Goal: Task Accomplishment & Management: Manage account settings

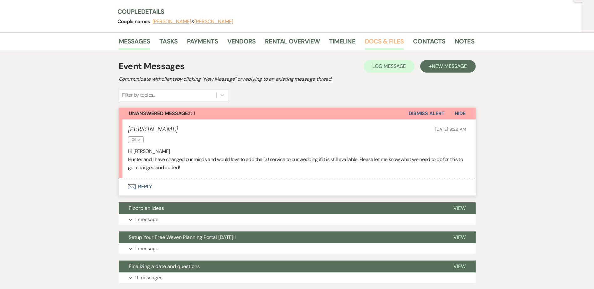
click at [376, 44] on link "Docs & Files" at bounding box center [384, 43] width 39 height 14
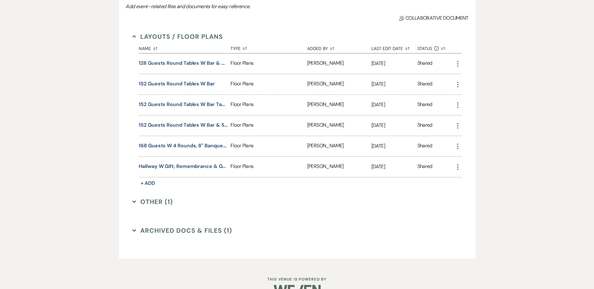
click at [204, 234] on button "Archived Docs & Files (1) Expand" at bounding box center [182, 230] width 100 height 9
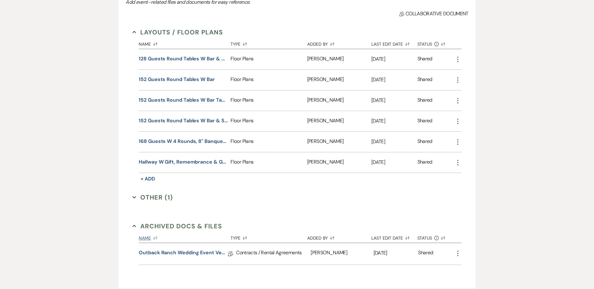
scroll to position [156, 0]
click at [457, 252] on icon "More" at bounding box center [458, 254] width 8 height 8
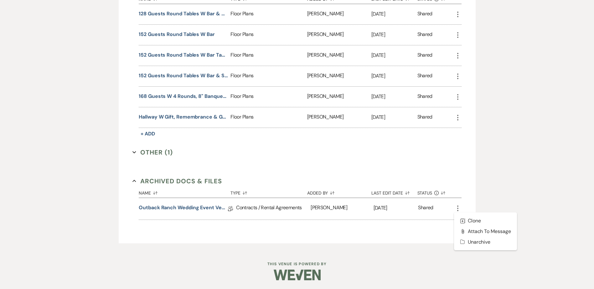
scroll to position [201, 0]
click at [485, 241] on button "Archive Unarchive" at bounding box center [485, 241] width 63 height 11
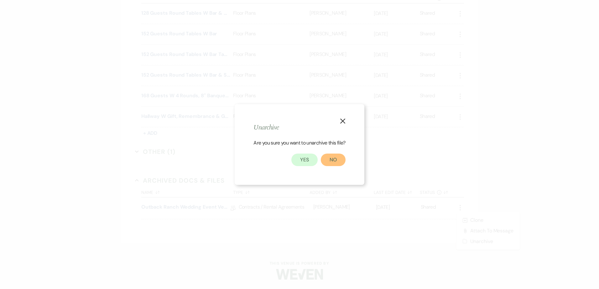
click at [332, 159] on button "No" at bounding box center [333, 160] width 25 height 13
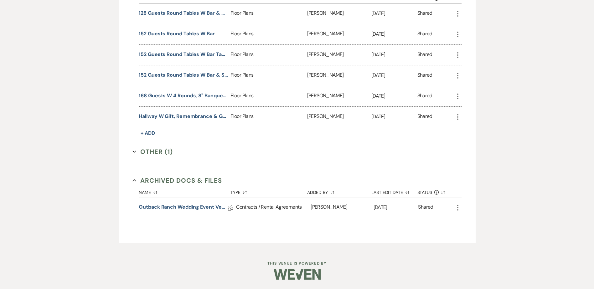
click at [209, 207] on link "Outback Ranch Wedding Event Venue Contract - Weekend" at bounding box center [183, 209] width 89 height 10
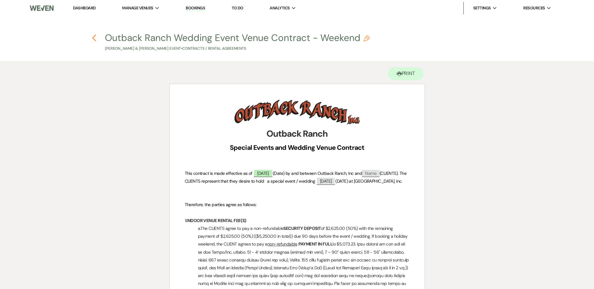
click at [93, 35] on icon "Previous" at bounding box center [94, 38] width 5 height 8
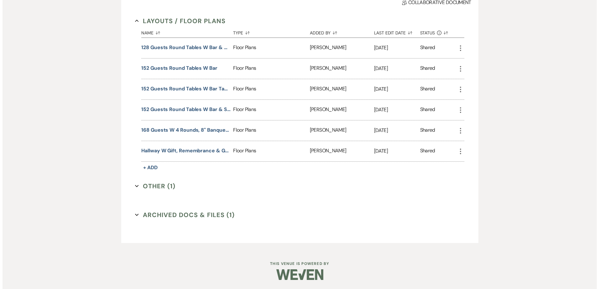
scroll to position [167, 0]
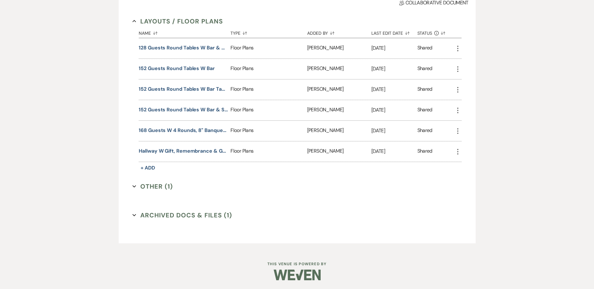
click at [162, 188] on button "Other (1) Expand" at bounding box center [152, 186] width 40 height 9
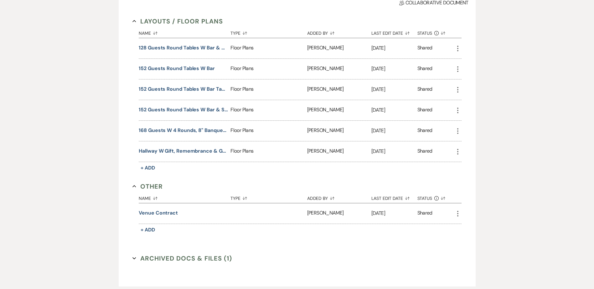
click at [456, 214] on icon "More" at bounding box center [458, 214] width 8 height 8
click at [369, 256] on section "Archived Docs & Files (1) Expand" at bounding box center [296, 258] width 329 height 9
click at [170, 215] on button "Venue Contract" at bounding box center [158, 214] width 39 height 8
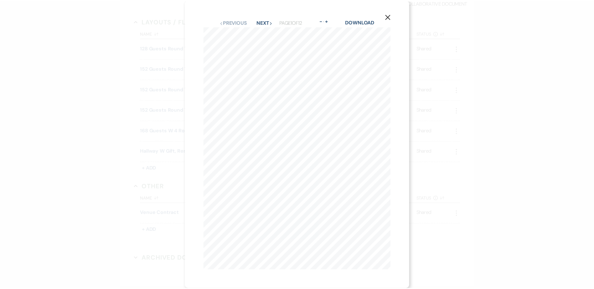
scroll to position [5, 0]
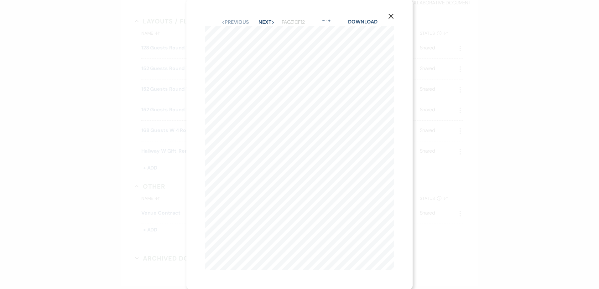
click at [359, 18] on link "Download" at bounding box center [362, 21] width 29 height 7
click at [392, 13] on icon "X" at bounding box center [391, 16] width 6 height 6
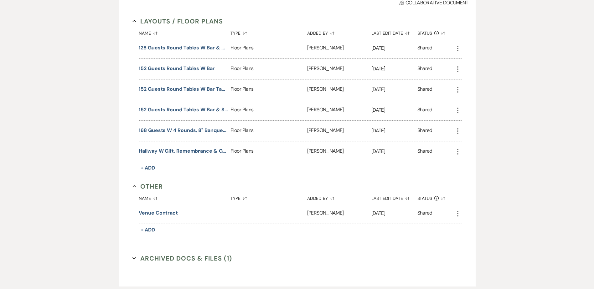
click at [457, 213] on icon "More" at bounding box center [458, 214] width 8 height 8
drag, startPoint x: 306, startPoint y: 238, endPoint x: 216, endPoint y: 203, distance: 96.8
click at [306, 237] on div "Layouts / Floor Plans Collapse Name Sort Default Type Sort Default Added By Sor…" at bounding box center [296, 130] width 329 height 227
click at [148, 187] on button "Other Collapse" at bounding box center [147, 186] width 30 height 9
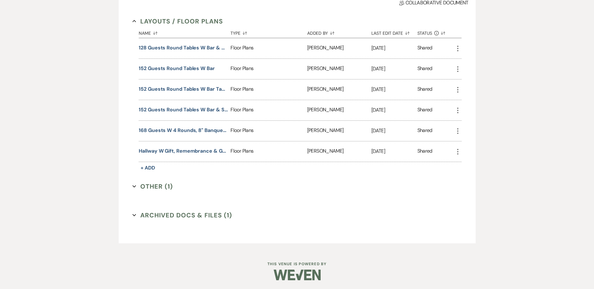
click at [148, 187] on button "Other (1) Expand" at bounding box center [152, 186] width 40 height 9
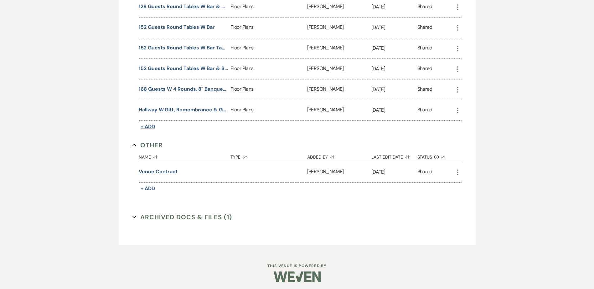
scroll to position [210, 0]
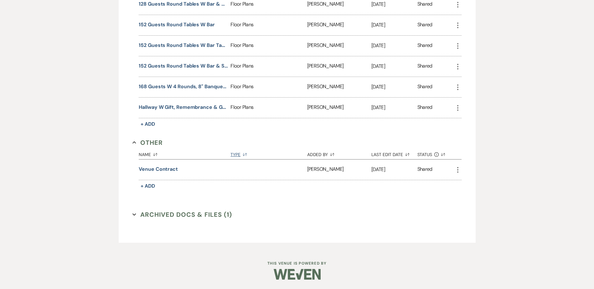
click at [237, 155] on button "Type Sort Default" at bounding box center [268, 154] width 76 height 12
click at [246, 154] on use "button" at bounding box center [245, 155] width 4 height 3
click at [156, 154] on use "button" at bounding box center [155, 154] width 4 height 3
click at [149, 155] on button "Name Sort Up" at bounding box center [185, 154] width 92 height 12
click at [143, 156] on button "Name Sort Down" at bounding box center [185, 154] width 92 height 12
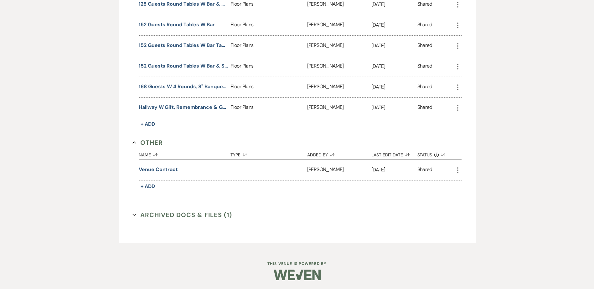
click at [461, 169] on icon "More" at bounding box center [458, 171] width 8 height 8
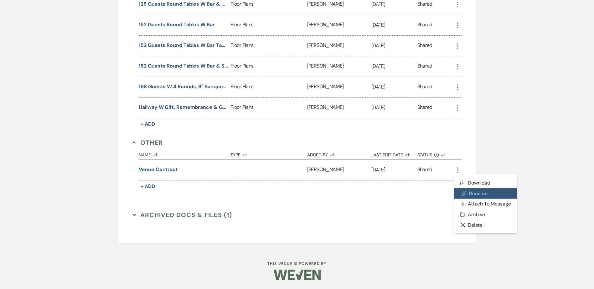
click at [470, 193] on button "Pencil Rename" at bounding box center [485, 193] width 63 height 11
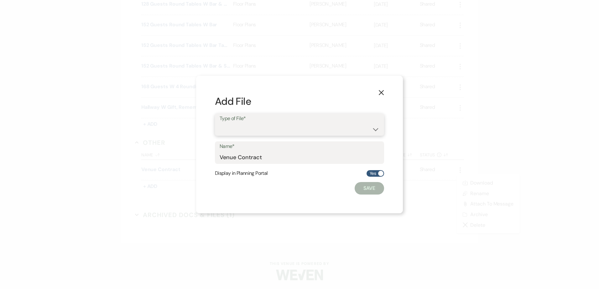
click at [248, 126] on select "Special Event Insurance Vendor Certificate of Insurance Contracts / Rental Agre…" at bounding box center [300, 129] width 160 height 12
select select "10"
click at [220, 123] on select "Special Event Insurance Vendor Certificate of Insurance Contracts / Rental Agre…" at bounding box center [300, 129] width 160 height 12
click at [367, 189] on button "Save" at bounding box center [369, 188] width 29 height 13
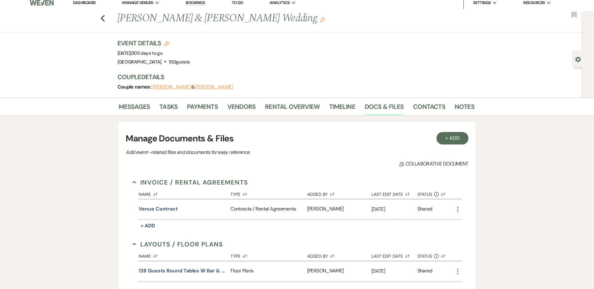
scroll to position [0, 0]
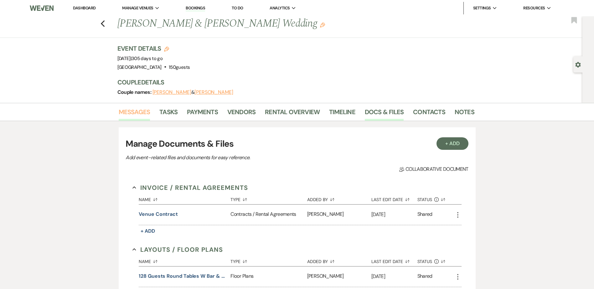
click at [129, 113] on link "Messages" at bounding box center [135, 114] width 32 height 14
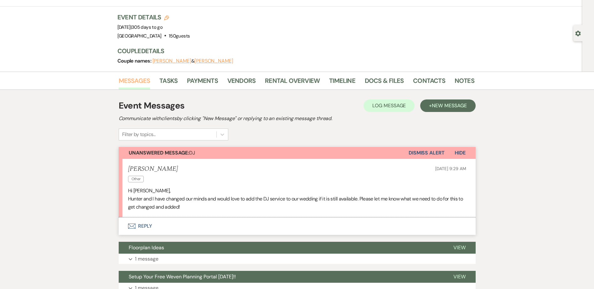
scroll to position [75, 0]
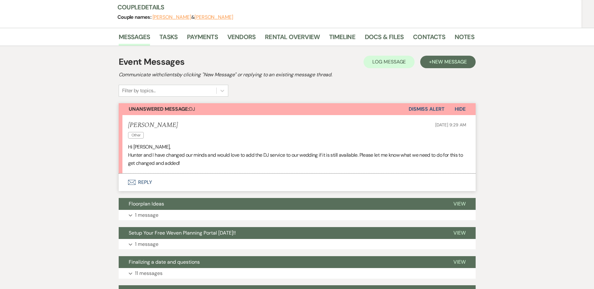
click at [145, 183] on button "Envelope Reply" at bounding box center [297, 183] width 357 height 18
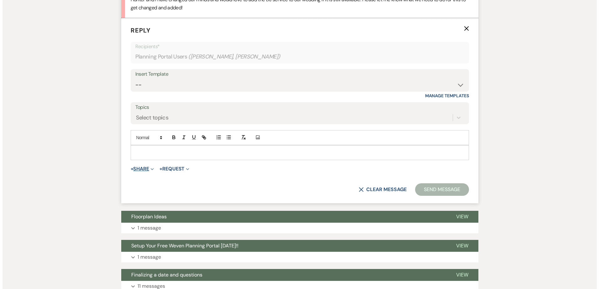
scroll to position [231, 0]
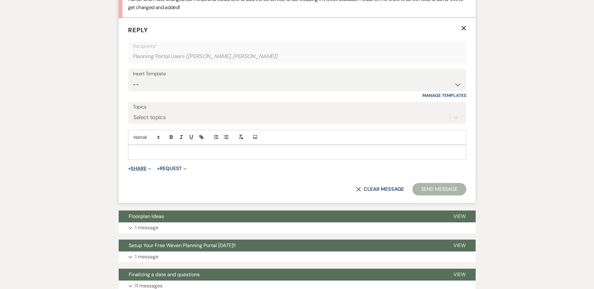
click at [140, 169] on button "+ Share Expand" at bounding box center [139, 168] width 23 height 5
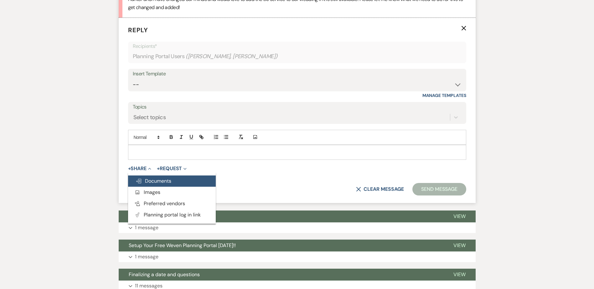
click at [153, 179] on span "Doc Upload Documents" at bounding box center [154, 181] width 36 height 7
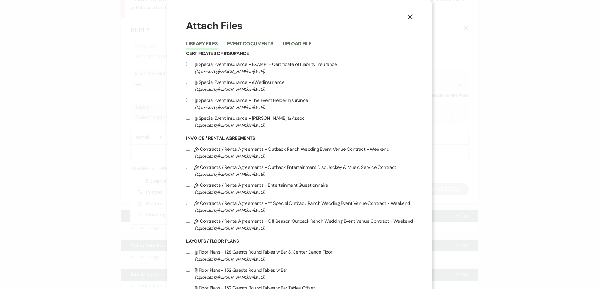
click at [188, 167] on input "Pencil Contracts / Rental Agreements - Outback Entertainment Disc Jockey & Musi…" at bounding box center [188, 167] width 4 height 4
checkbox input "true"
click at [188, 185] on input "Pencil Contracts / Rental Agreements - Entertainment Questionnaire (Uploaded by…" at bounding box center [188, 185] width 4 height 4
checkbox input "true"
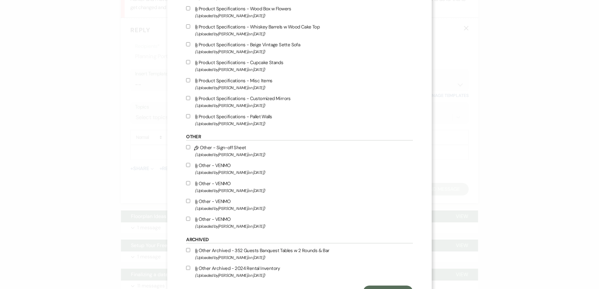
scroll to position [1304, 0]
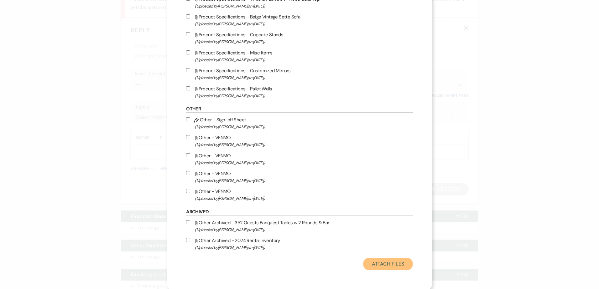
click at [396, 267] on button "Attach Files" at bounding box center [388, 264] width 50 height 13
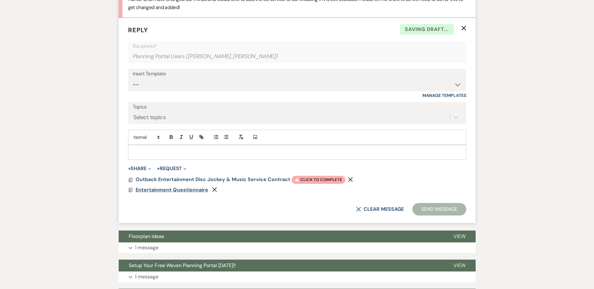
click at [192, 190] on span "Entertainment Questionnaire" at bounding box center [172, 190] width 73 height 7
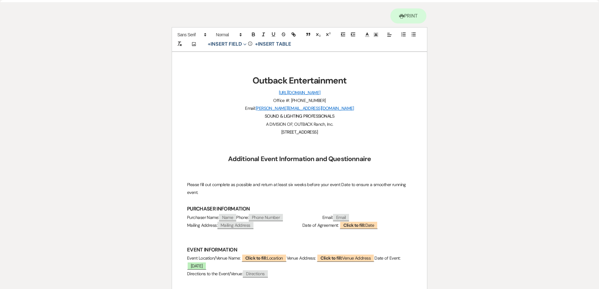
scroll to position [0, 0]
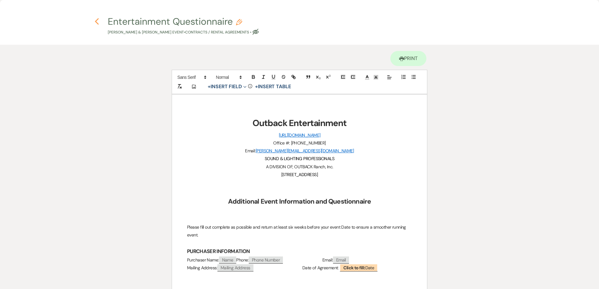
click at [98, 21] on icon "Previous" at bounding box center [97, 22] width 5 height 8
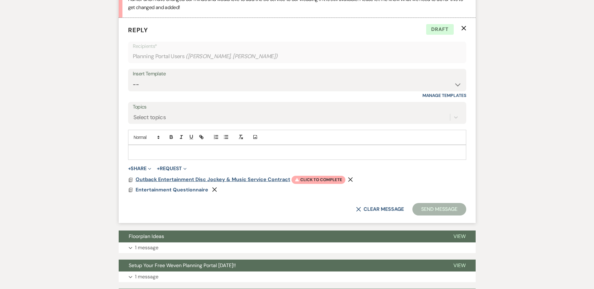
click at [169, 179] on span "Outback Entertainment Disc Jockey & Music Service Contract" at bounding box center [213, 179] width 155 height 7
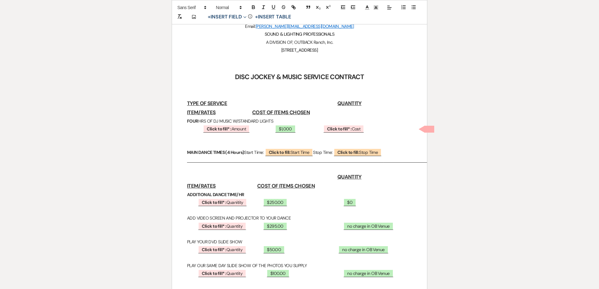
scroll to position [125, 0]
click at [219, 129] on b "Click to fill* :" at bounding box center [219, 129] width 24 height 6
select select "owner"
select select "Amount"
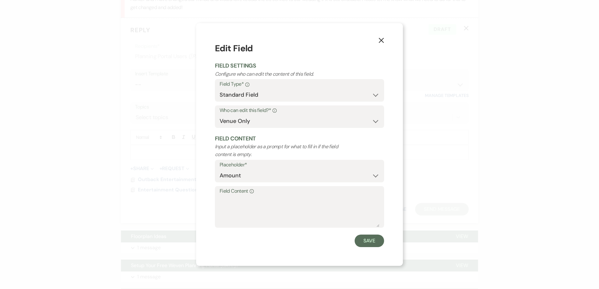
click at [255, 194] on label "Field Content Info" at bounding box center [300, 191] width 160 height 9
click at [255, 196] on textarea "Field Content Info" at bounding box center [300, 211] width 160 height 31
type textarea "1"
click at [365, 243] on button "Save" at bounding box center [369, 241] width 29 height 13
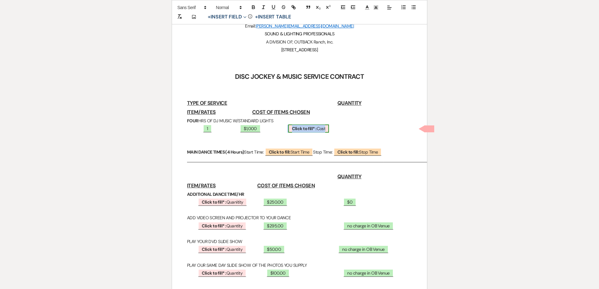
click at [295, 128] on b "Click to fill* :" at bounding box center [304, 129] width 24 height 6
select select "owner"
select select "custom_placeholder"
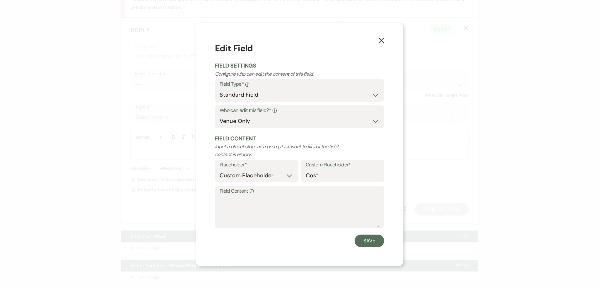
click at [259, 194] on label "Field Content Info" at bounding box center [300, 191] width 160 height 9
click at [259, 196] on textarea "Field Content Info" at bounding box center [300, 211] width 160 height 31
type textarea "$1,000"
click at [365, 243] on button "Save" at bounding box center [369, 241] width 29 height 13
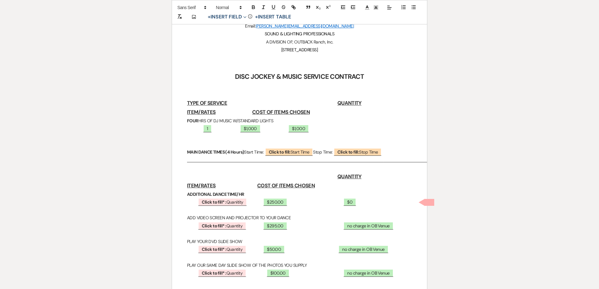
click at [231, 129] on p "1 ﻿ $1,000 ﻿ $1,000" at bounding box center [299, 129] width 225 height 8
click at [300, 125] on p "1 ﻿ $1,000 ﻿ $1,000" at bounding box center [299, 129] width 225 height 8
click at [290, 152] on b "Click to fill:" at bounding box center [280, 152] width 22 height 6
select select "custom_placeholder"
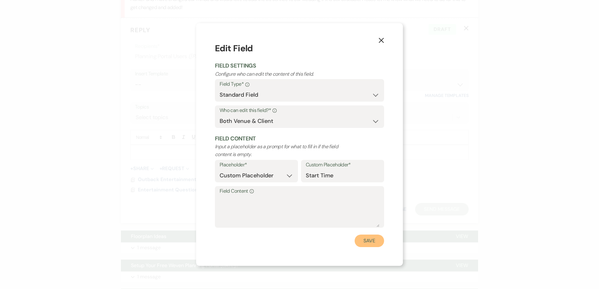
click at [358, 239] on button "Save" at bounding box center [369, 241] width 29 height 13
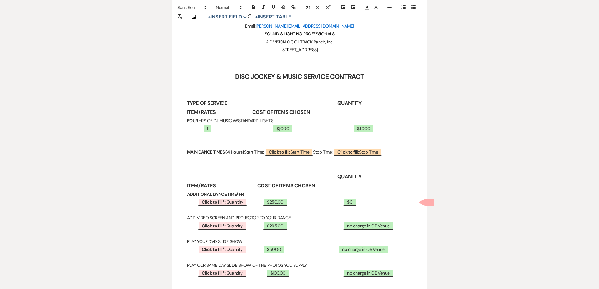
click at [381, 192] on p "ADDITIONAL DANCE TIME/HR" at bounding box center [299, 195] width 225 height 8
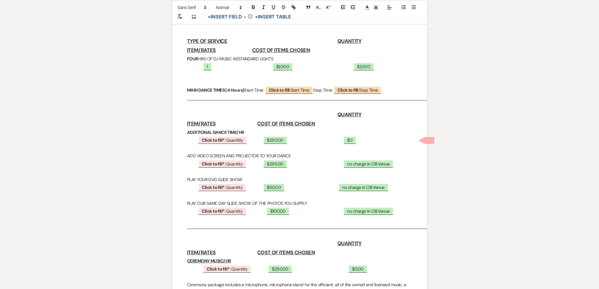
scroll to position [187, 0]
click at [227, 141] on span "Click to fill* : Quanitity" at bounding box center [222, 140] width 49 height 8
select select "owner"
select select "custom_placeholder"
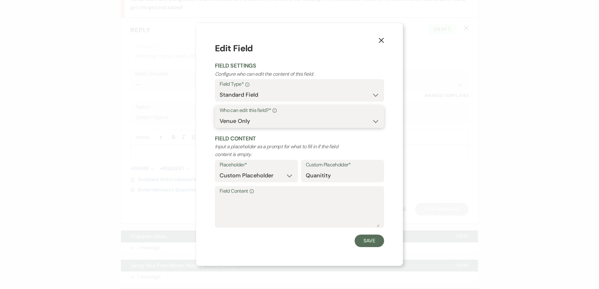
click at [236, 122] on select "Both Venue & Client Client Only Venue Only" at bounding box center [300, 121] width 160 height 12
select select "clientAndOwner"
click at [220, 115] on select "Both Venue & Client Client Only Venue Only" at bounding box center [300, 121] width 160 height 12
click at [366, 242] on button "Save" at bounding box center [369, 241] width 29 height 13
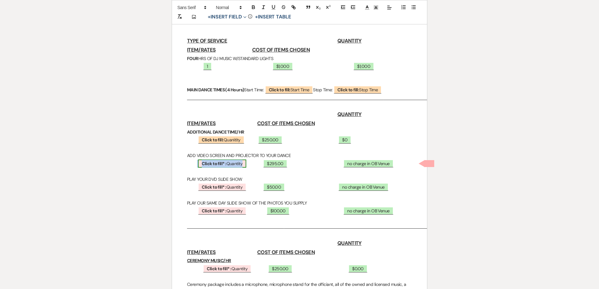
click at [239, 164] on span "Click to fill* : Quantity" at bounding box center [222, 164] width 48 height 8
select select "owner"
select select "custom_placeholder"
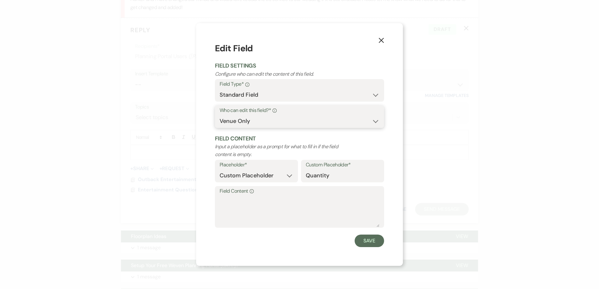
click at [258, 125] on select "Both Venue & Client Client Only Venue Only" at bounding box center [300, 121] width 160 height 12
select select "clientAndOwner"
click at [220, 115] on select "Both Venue & Client Client Only Venue Only" at bounding box center [300, 121] width 160 height 12
click at [371, 244] on button "Save" at bounding box center [369, 241] width 29 height 13
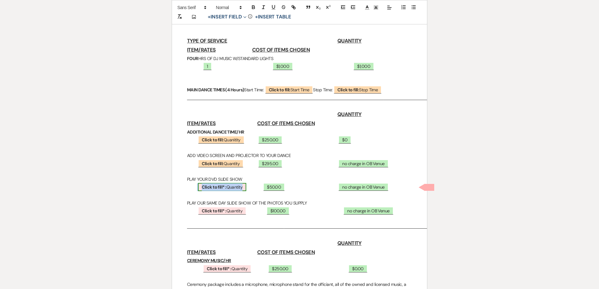
click at [233, 188] on span "Click to fill* : Quantity" at bounding box center [222, 187] width 48 height 8
select select "owner"
select select "custom_placeholder"
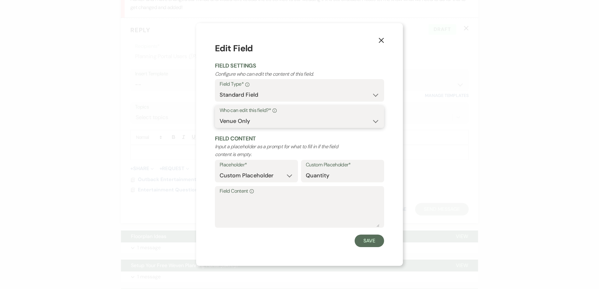
click at [248, 122] on select "Both Venue & Client Client Only Venue Only" at bounding box center [300, 121] width 160 height 12
select select "clientAndOwner"
click at [220, 115] on select "Both Venue & Client Client Only Venue Only" at bounding box center [300, 121] width 160 height 12
click at [365, 241] on button "Save" at bounding box center [369, 241] width 29 height 13
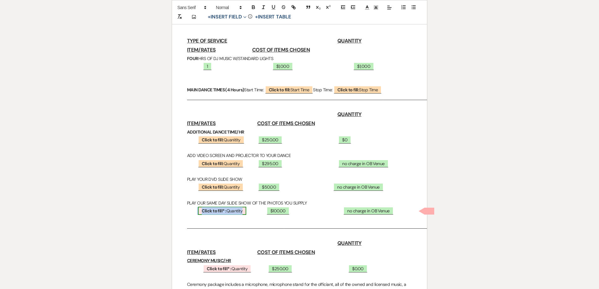
click at [222, 211] on b "Click to fill* :" at bounding box center [214, 211] width 24 height 6
select select "owner"
select select "custom_placeholder"
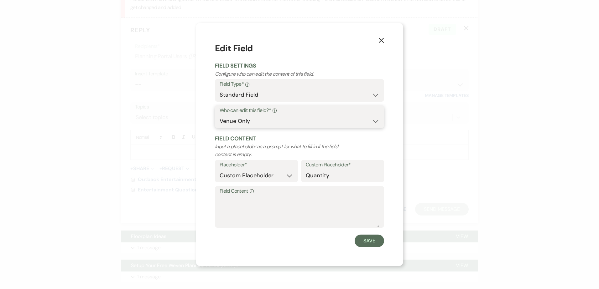
click at [237, 124] on select "Both Venue & Client Client Only Venue Only" at bounding box center [300, 121] width 160 height 12
select select "clientAndOwner"
click at [220, 115] on select "Both Venue & Client Client Only Venue Only" at bounding box center [300, 121] width 160 height 12
click at [374, 241] on button "Save" at bounding box center [369, 241] width 29 height 13
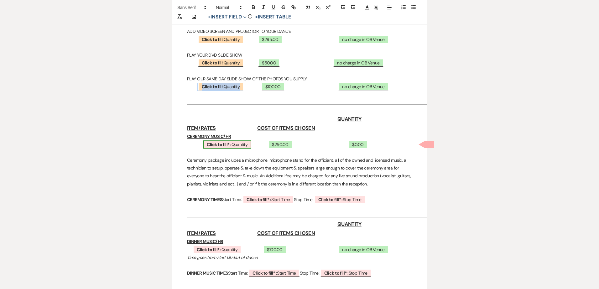
scroll to position [312, 0]
click at [239, 141] on span "Click to fill* : Quantity" at bounding box center [227, 144] width 48 height 8
select select "owner"
select select "custom_placeholder"
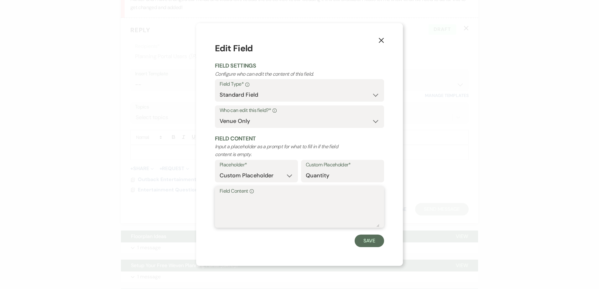
click at [257, 208] on textarea "Field Content Info" at bounding box center [300, 211] width 160 height 31
type textarea "1"
click at [373, 244] on button "Save" at bounding box center [369, 241] width 29 height 13
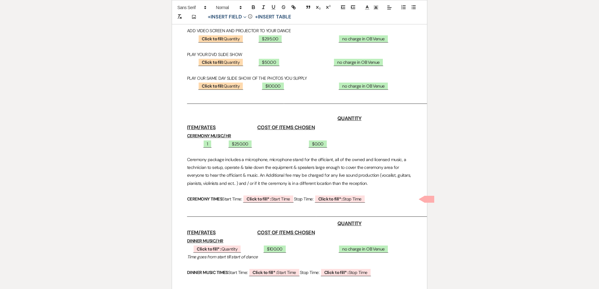
click at [218, 144] on p "1 ﻿ $250.00 ﻿ ﻿ $0.00 ﻿" at bounding box center [299, 144] width 225 height 8
click at [353, 144] on span "$0.00" at bounding box center [362, 144] width 19 height 8
select select "owner"
select select "custom_placeholder"
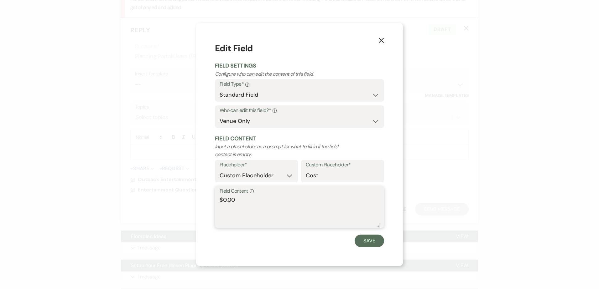
drag, startPoint x: 246, startPoint y: 200, endPoint x: 224, endPoint y: 203, distance: 21.8
click at [224, 203] on textarea "$0.00" at bounding box center [300, 211] width 160 height 31
type textarea "$250.00"
click at [363, 246] on button "Save" at bounding box center [369, 241] width 29 height 13
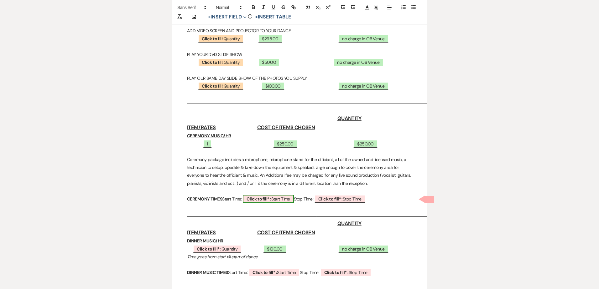
click at [271, 198] on b "Click to fill* :" at bounding box center [258, 199] width 24 height 6
select select "owner"
select select "custom_placeholder"
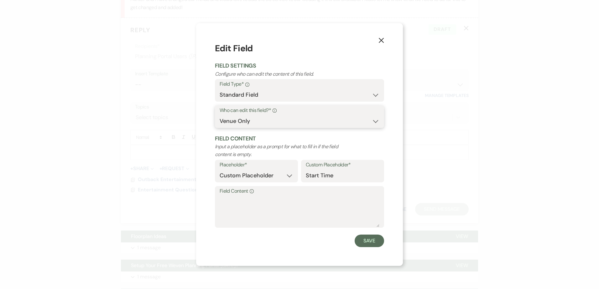
click at [243, 120] on select "Both Venue & Client Client Only Venue Only" at bounding box center [300, 121] width 160 height 12
select select "clientAndOwner"
click at [220, 115] on select "Both Venue & Client Client Only Venue Only" at bounding box center [300, 121] width 160 height 12
drag, startPoint x: 368, startPoint y: 243, endPoint x: 369, endPoint y: 239, distance: 3.8
click at [368, 242] on button "Save" at bounding box center [369, 241] width 29 height 13
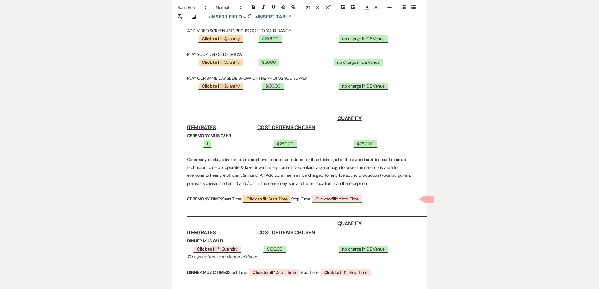
click at [362, 199] on span "Click to fill* : Stop Time" at bounding box center [337, 199] width 51 height 8
select select "owner"
select select "custom_placeholder"
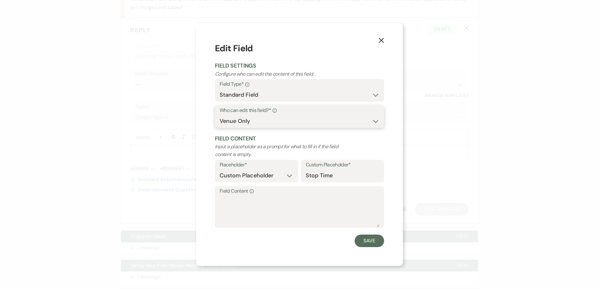
click at [246, 122] on select "Both Venue & Client Client Only Venue Only" at bounding box center [300, 121] width 160 height 12
select select "clientAndOwner"
click at [220, 115] on select "Both Venue & Client Client Only Venue Only" at bounding box center [300, 121] width 160 height 12
click at [372, 240] on button "Save" at bounding box center [369, 241] width 29 height 13
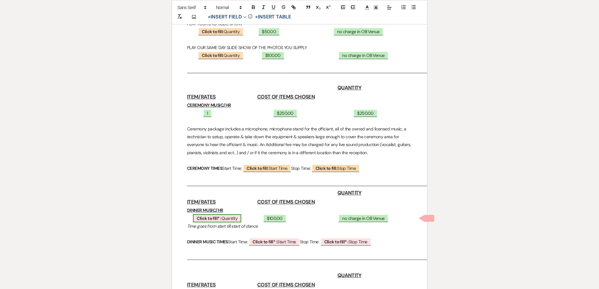
scroll to position [343, 0]
click at [230, 217] on span "Click to fill* : Quantity" at bounding box center [217, 218] width 48 height 8
select select "owner"
select select "custom_placeholder"
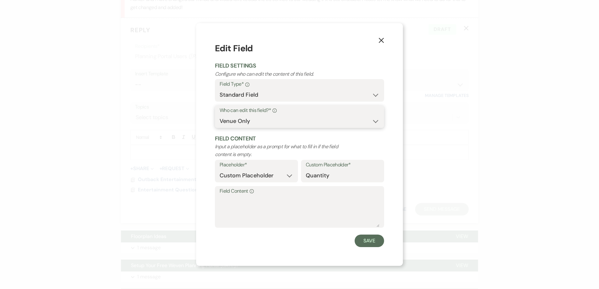
click at [249, 121] on select "Both Venue & Client Client Only Venue Only" at bounding box center [300, 121] width 160 height 12
select select "clientAndOwner"
click at [220, 115] on select "Both Venue & Client Client Only Venue Only" at bounding box center [300, 121] width 160 height 12
click at [361, 241] on button "Save" at bounding box center [369, 241] width 29 height 13
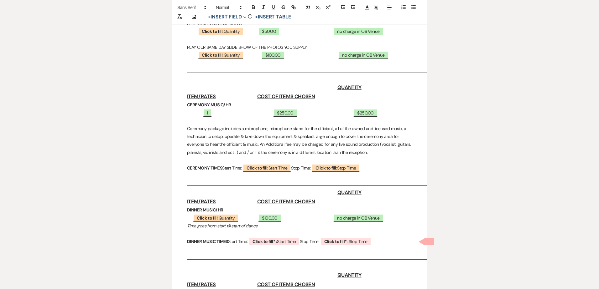
click at [243, 217] on p "Click to fill: Quantity ﻿ $100.00 ﻿ ﻿ no charge in OB Venue ﻿" at bounding box center [299, 219] width 225 height 8
click at [276, 240] on b "Click to fill* :" at bounding box center [264, 242] width 24 height 6
select select "owner"
select select "custom_placeholder"
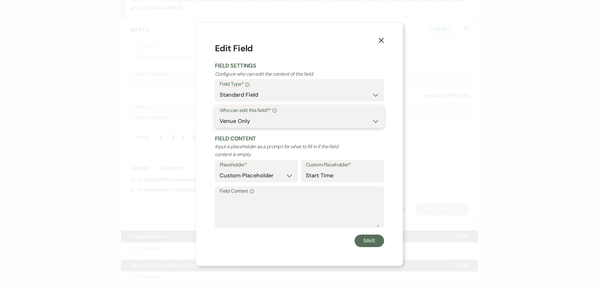
click at [256, 119] on select "Both Venue & Client Client Only Venue Only" at bounding box center [300, 121] width 160 height 12
select select "clientAndOwner"
click at [220, 115] on select "Both Venue & Client Client Only Venue Only" at bounding box center [300, 121] width 160 height 12
click at [371, 241] on button "Save" at bounding box center [369, 241] width 29 height 13
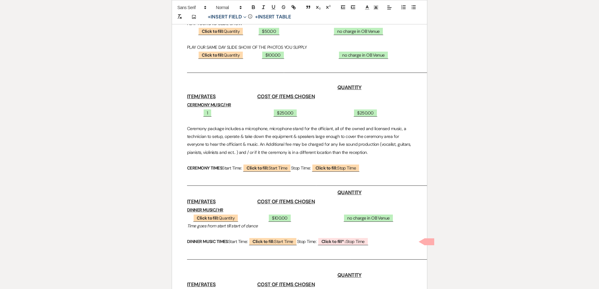
click at [358, 235] on p at bounding box center [299, 234] width 225 height 8
click at [346, 240] on b "Click to fill* :" at bounding box center [333, 242] width 24 height 6
select select "owner"
select select "custom_placeholder"
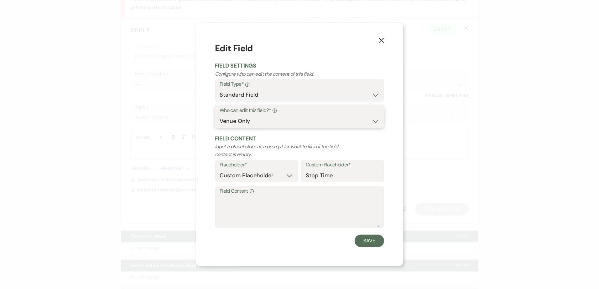
click at [253, 122] on select "Both Venue & Client Client Only Venue Only" at bounding box center [300, 121] width 160 height 12
select select "clientAndOwner"
click at [220, 115] on select "Both Venue & Client Client Only Venue Only" at bounding box center [300, 121] width 160 height 12
click at [365, 240] on button "Save" at bounding box center [369, 241] width 29 height 13
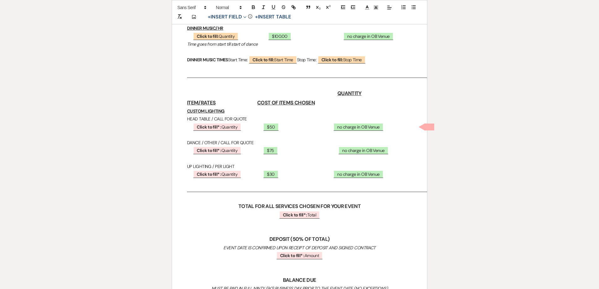
click at [215, 216] on p "﻿ Click to fill* : Total ﻿" at bounding box center [299, 215] width 225 height 8
click at [213, 126] on b "Click to fill* :" at bounding box center [209, 127] width 24 height 6
select select "owner"
select select "custom_placeholder"
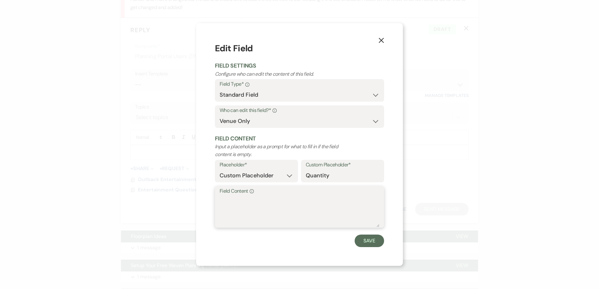
click at [230, 201] on textarea "Field Content Info" at bounding box center [300, 211] width 160 height 31
type textarea "0"
click at [357, 242] on button "Save" at bounding box center [369, 241] width 29 height 13
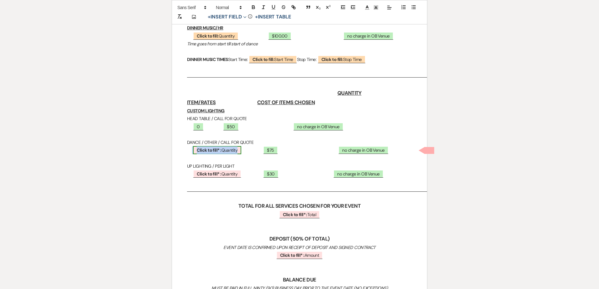
click at [210, 150] on b "Click to fill* :" at bounding box center [209, 151] width 24 height 6
select select "owner"
select select "custom_placeholder"
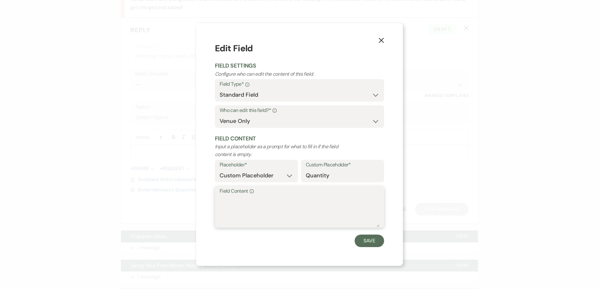
click at [239, 212] on textarea "Field Content Info" at bounding box center [300, 211] width 160 height 31
type textarea "0"
click at [365, 244] on button "Save" at bounding box center [369, 241] width 29 height 13
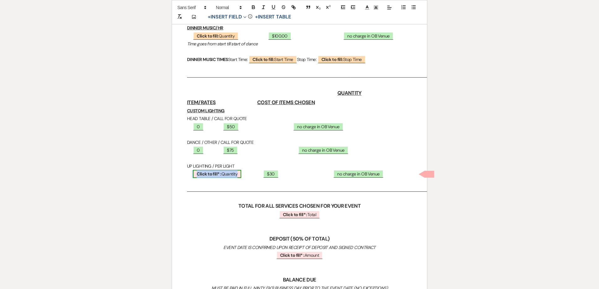
click at [202, 173] on b "Click to fill* :" at bounding box center [209, 174] width 24 height 6
select select "owner"
select select "custom_placeholder"
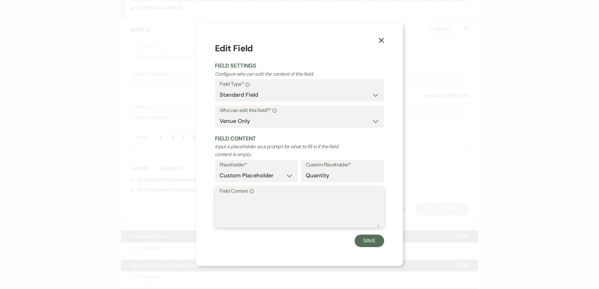
click at [233, 203] on textarea "Field Content Info" at bounding box center [300, 211] width 160 height 31
type textarea "0"
drag, startPoint x: 361, startPoint y: 242, endPoint x: 300, endPoint y: 215, distance: 65.9
click at [360, 241] on button "Save" at bounding box center [369, 241] width 29 height 13
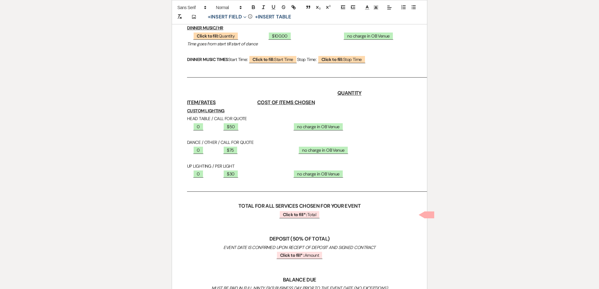
click at [214, 126] on p "0 ﻿ $50 ﻿ ﻿ no charge in OB Venue ﻿" at bounding box center [299, 127] width 225 height 8
click at [213, 151] on p "0 ﻿ $75 ﻿ ﻿ no charge in OB Venue ﻿" at bounding box center [299, 151] width 225 height 8
click at [215, 175] on p "0 ﻿ $30 ﻿ ﻿ no charge in OB Venue ﻿" at bounding box center [299, 174] width 225 height 8
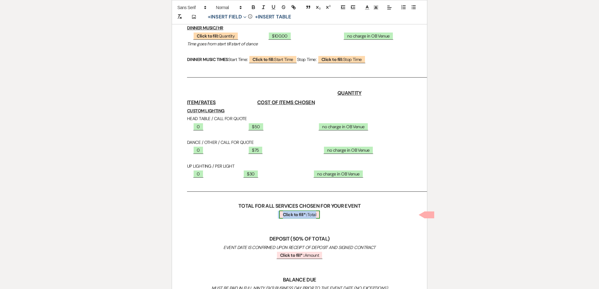
click at [295, 215] on b "Click to fill* :" at bounding box center [295, 215] width 24 height 6
select select "owner"
select select "Total"
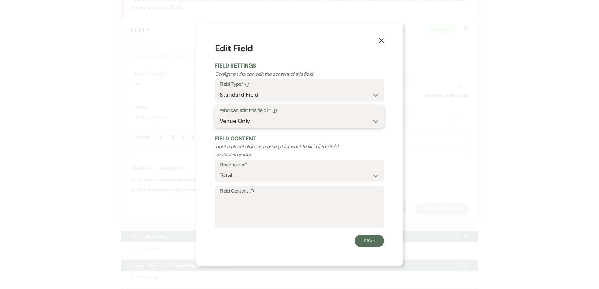
click at [269, 125] on select "Both Venue & Client Client Only Venue Only" at bounding box center [300, 121] width 160 height 12
select select "clientAndOwner"
click at [220, 115] on select "Both Venue & Client Client Only Venue Only" at bounding box center [300, 121] width 160 height 12
click at [370, 236] on button "Save" at bounding box center [369, 241] width 29 height 13
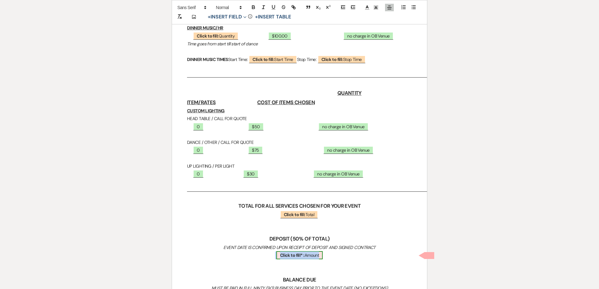
click at [317, 256] on span "Click to fill* : Amount" at bounding box center [299, 255] width 47 height 8
select select "owner"
select select "Amount"
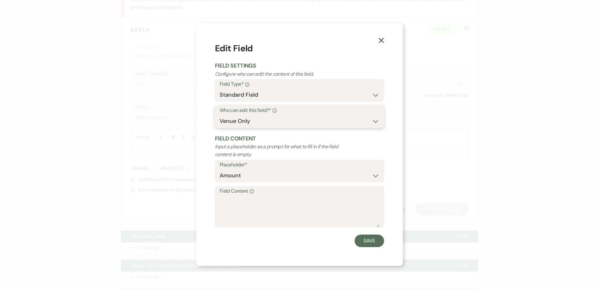
click at [255, 121] on select "Both Venue & Client Client Only Venue Only" at bounding box center [300, 121] width 160 height 12
select select "clientAndOwner"
click at [220, 115] on select "Both Venue & Client Client Only Venue Only" at bounding box center [300, 121] width 160 height 12
drag, startPoint x: 376, startPoint y: 244, endPoint x: 371, endPoint y: 242, distance: 5.5
click at [375, 244] on button "Save" at bounding box center [369, 241] width 29 height 13
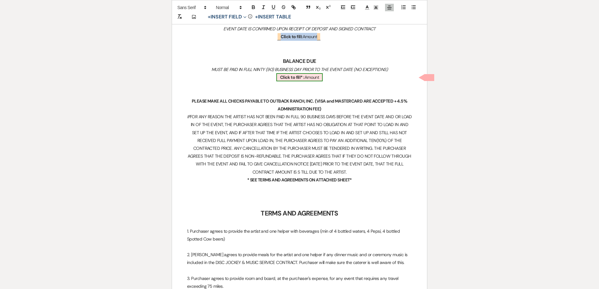
scroll to position [745, 0]
click at [311, 79] on span "Click to fill* : Amount" at bounding box center [299, 77] width 47 height 8
select select "owner"
select select "Amount"
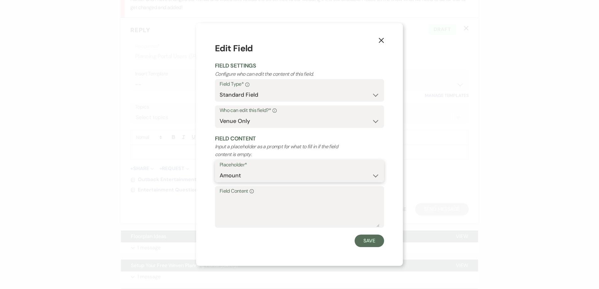
click at [265, 180] on select "Custom Placeholder Date Time Name Location Venue Name Type Number Budget Addres…" at bounding box center [300, 176] width 160 height 12
click at [280, 205] on textarea "Field Content Info" at bounding box center [300, 211] width 160 height 31
click at [241, 123] on select "Both Venue & Client Client Only Venue Only" at bounding box center [300, 121] width 160 height 12
select select "clientAndOwner"
click at [220, 115] on select "Both Venue & Client Client Only Venue Only" at bounding box center [300, 121] width 160 height 12
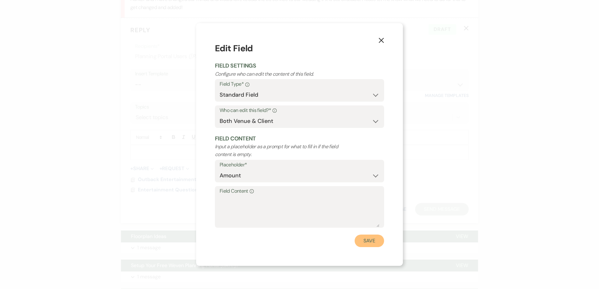
click at [375, 240] on button "Save" at bounding box center [369, 241] width 29 height 13
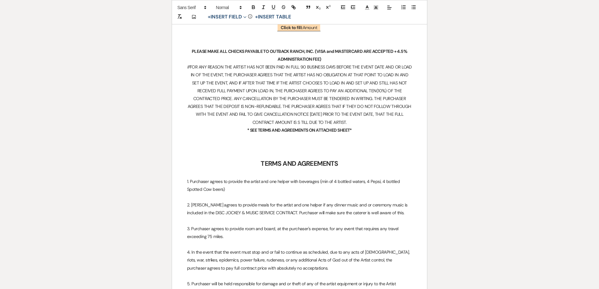
scroll to position [795, 0]
drag, startPoint x: 188, startPoint y: 189, endPoint x: 212, endPoint y: 190, distance: 24.4
click at [212, 190] on p "1. Purchaser agrees to provide the artist and one helper with beverages (min of…" at bounding box center [299, 186] width 225 height 16
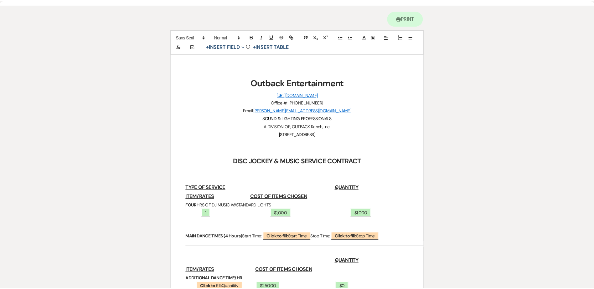
scroll to position [0, 0]
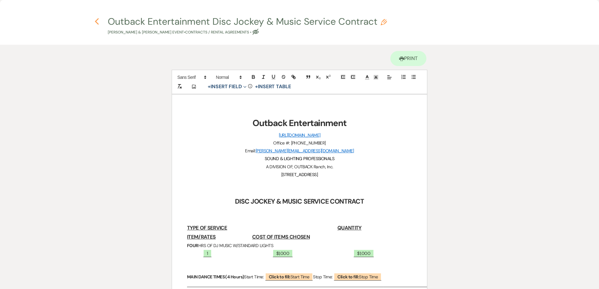
click at [99, 20] on icon "Previous" at bounding box center [97, 22] width 5 height 8
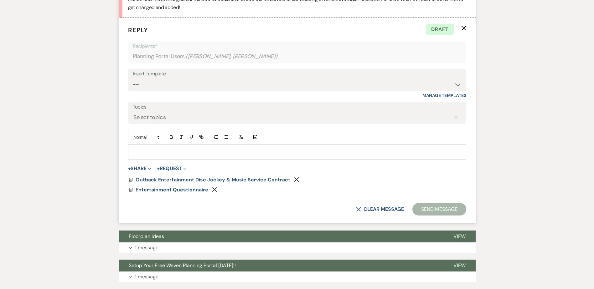
click at [173, 153] on p at bounding box center [297, 152] width 328 height 7
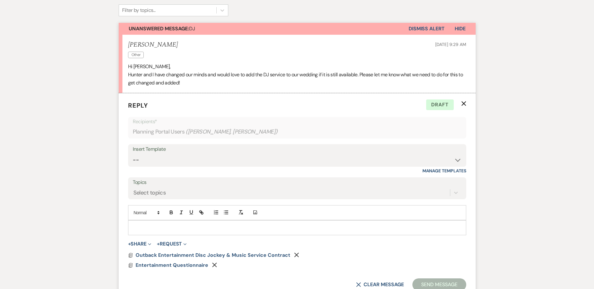
scroll to position [156, 0]
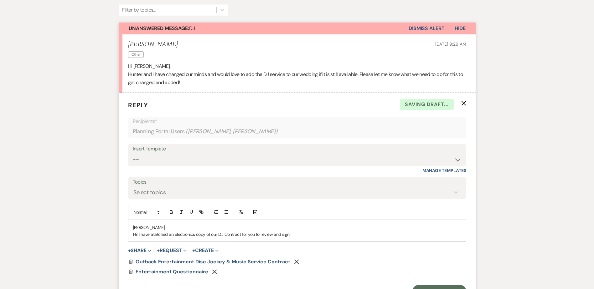
click at [310, 234] on p "Hi! I have atatched an electronics copy of our DJ Contract for you to review an…" at bounding box center [297, 234] width 328 height 7
click at [298, 236] on p "Hi! I have atatched an electronic copy of our DJ Contract for you to review and…" at bounding box center [297, 234] width 328 height 7
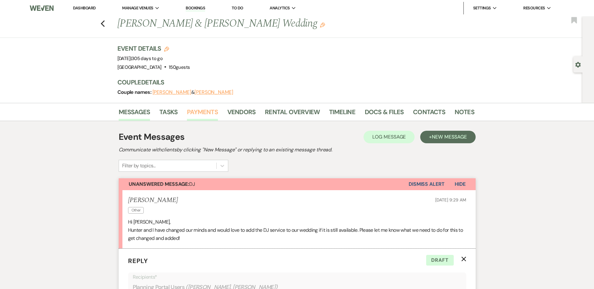
click at [213, 109] on link "Payments" at bounding box center [202, 114] width 31 height 14
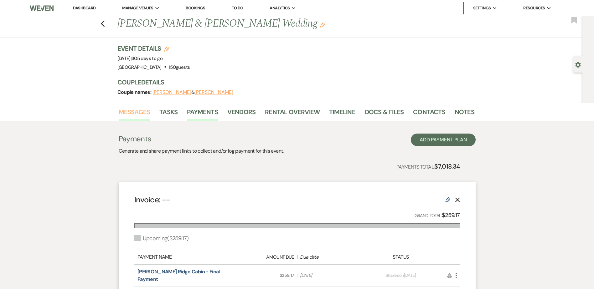
click at [139, 112] on link "Messages" at bounding box center [135, 114] width 32 height 14
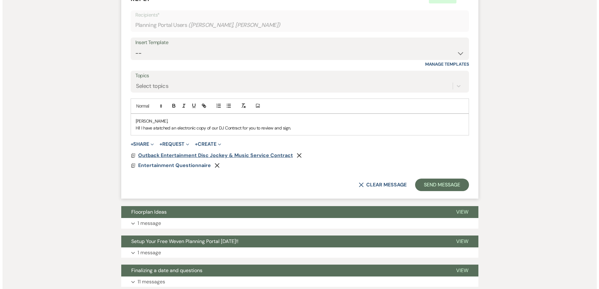
scroll to position [263, 0]
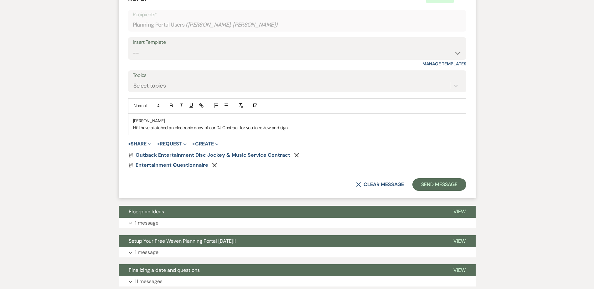
click at [178, 155] on span "Outback Entertainment Disc Jockey & Music Service Contract" at bounding box center [213, 155] width 155 height 7
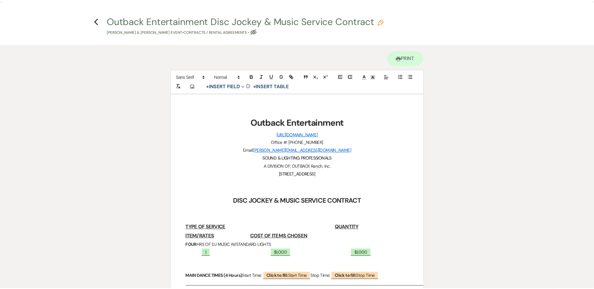
scroll to position [0, 0]
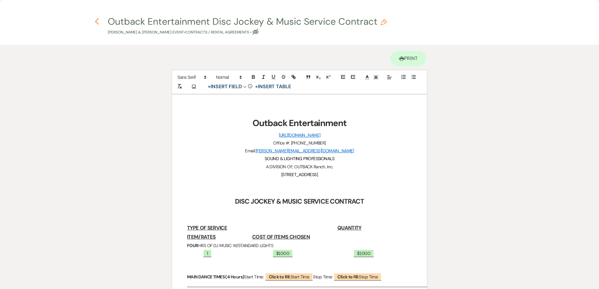
click at [95, 21] on icon "Previous" at bounding box center [97, 22] width 5 height 8
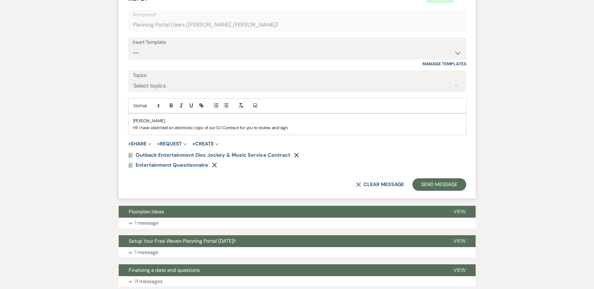
click at [303, 128] on p "Hi! I have atatched an electronic copy of our DJ Contract for you to review and…" at bounding box center [297, 127] width 328 height 7
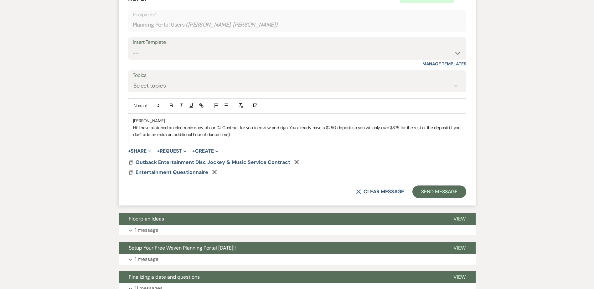
click at [246, 133] on p "Hi! I have atatched an electronic copy of our DJ Contract for you to review and…" at bounding box center [297, 131] width 328 height 14
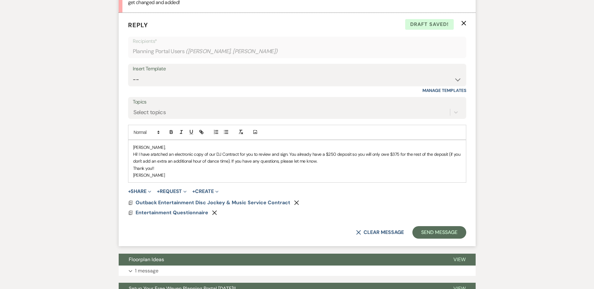
scroll to position [236, 0]
click at [433, 233] on button "Send Message" at bounding box center [439, 233] width 54 height 13
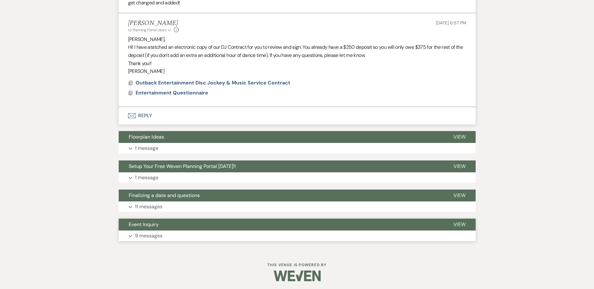
scroll to position [0, 0]
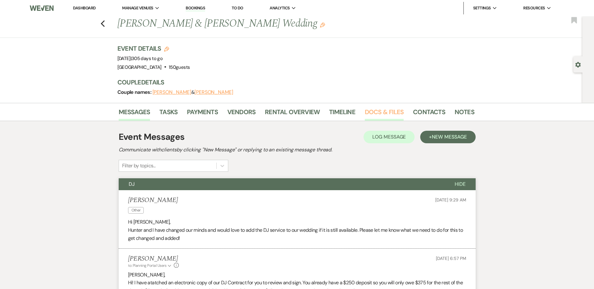
click at [387, 110] on link "Docs & Files" at bounding box center [384, 114] width 39 height 14
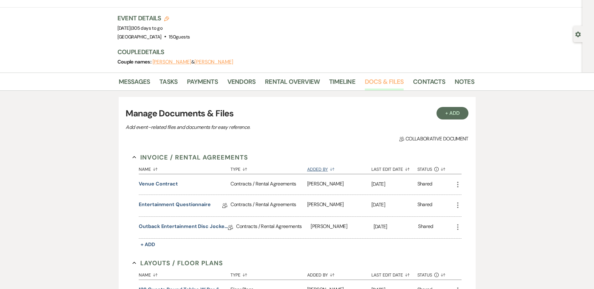
scroll to position [31, 0]
click at [206, 81] on link "Payments" at bounding box center [202, 83] width 31 height 14
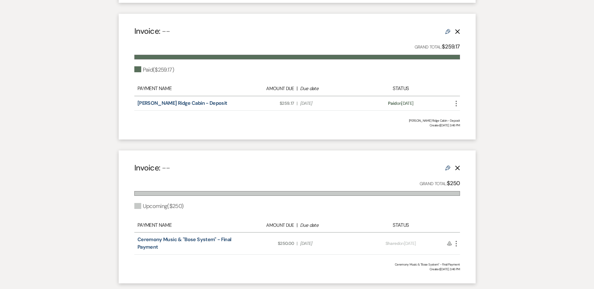
scroll to position [313, 0]
click at [447, 165] on icon "Edit" at bounding box center [447, 167] width 5 height 5
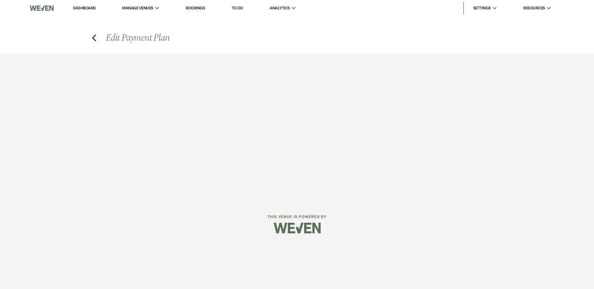
select select "2"
select select "flat"
select select "true"
select select "client"
select select "daily"
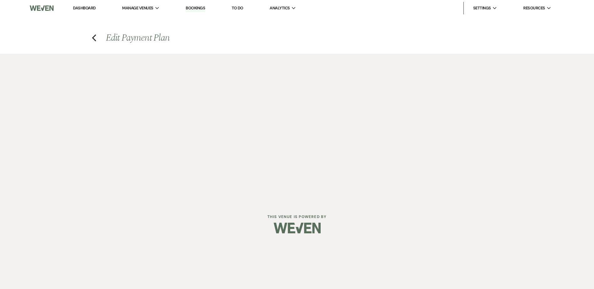
select select "weeks"
select select "complete"
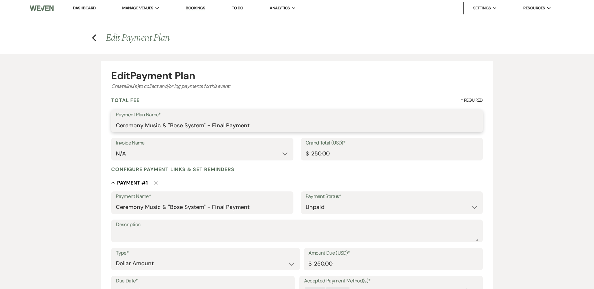
drag, startPoint x: 206, startPoint y: 124, endPoint x: 103, endPoint y: 124, distance: 102.7
click at [103, 124] on form "Edit Payment Plan Create link(s) to collect and/or log payments for this event:…" at bounding box center [296, 269] width 391 height 416
click at [175, 127] on input "Ceremony Music & "Bose System" - Final Payment" at bounding box center [297, 126] width 362 height 12
click at [267, 111] on label "Payment Plan Name*" at bounding box center [297, 115] width 362 height 9
click at [267, 120] on input "Ceremony Music & "Bose System" - Final Payment" at bounding box center [297, 126] width 362 height 12
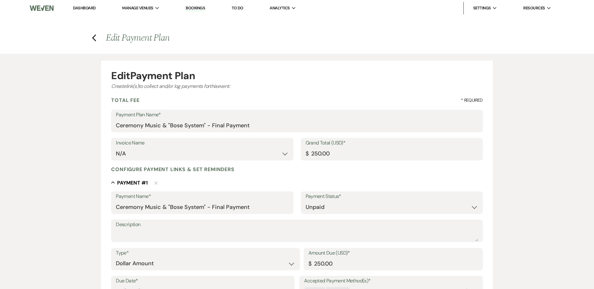
click at [250, 111] on label "Payment Plan Name*" at bounding box center [297, 115] width 362 height 9
click at [250, 120] on input "Ceremony Music & "Bose System" - Final Payment" at bounding box center [297, 126] width 362 height 12
click at [97, 37] on h4 "Previous Edit Payment Plan" at bounding box center [297, 37] width 451 height 13
click at [154, 125] on input "Ceremony Music & "Bose System" - Final Payment" at bounding box center [297, 126] width 362 height 12
drag, startPoint x: 205, startPoint y: 125, endPoint x: 80, endPoint y: 123, distance: 125.0
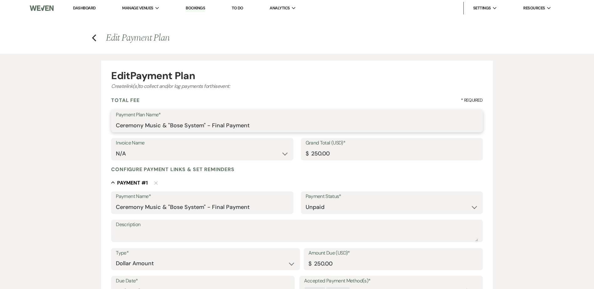
click at [80, 123] on div "Edit Payment Plan Create link(s) to collect and/or log payments for this event:…" at bounding box center [297, 265] width 451 height 423
click at [93, 40] on icon "Previous" at bounding box center [94, 38] width 5 height 8
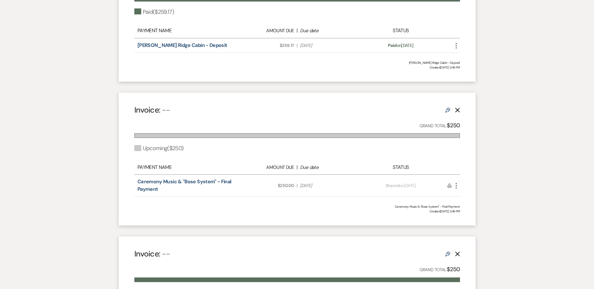
scroll to position [371, 0]
click at [447, 107] on icon "Edit" at bounding box center [447, 109] width 5 height 5
select select "2"
select select "flat"
select select "true"
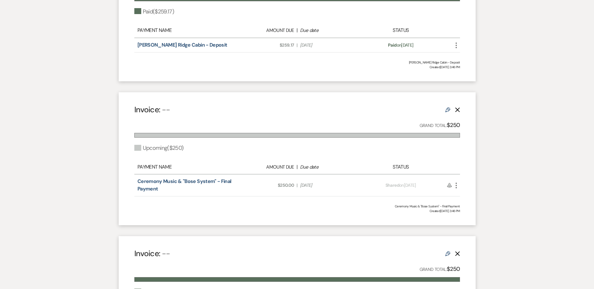
select select "client"
select select "daily"
select select "weeks"
select select "complete"
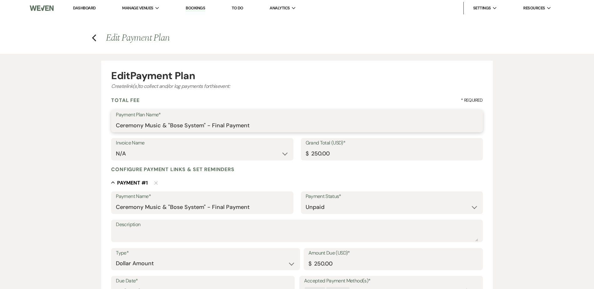
click at [196, 126] on input "Ceremony Music & "Bose System" - Final Payment" at bounding box center [297, 126] width 362 height 12
drag, startPoint x: 205, startPoint y: 123, endPoint x: 80, endPoint y: 122, distance: 124.0
click at [80, 122] on div "Edit Payment Plan Create link(s) to collect and/or log payments for this event:…" at bounding box center [297, 265] width 451 height 423
drag, startPoint x: 200, startPoint y: 205, endPoint x: 205, endPoint y: 206, distance: 5.5
click at [201, 203] on input "Ceremony Music & "Bose System" - Final Payment" at bounding box center [202, 207] width 173 height 12
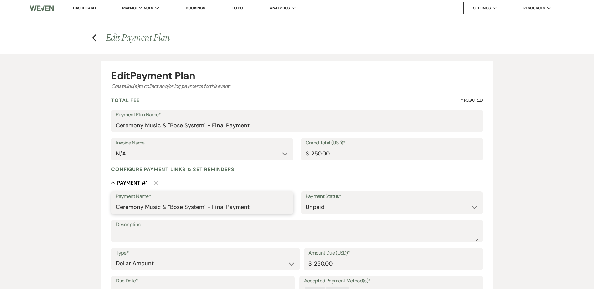
drag, startPoint x: 205, startPoint y: 207, endPoint x: 105, endPoint y: 207, distance: 99.6
click at [105, 207] on form "Edit Payment Plan Create link(s) to collect and/or log payments for this event:…" at bounding box center [296, 269] width 391 height 416
click at [94, 6] on link "Dashboard" at bounding box center [84, 7] width 23 height 5
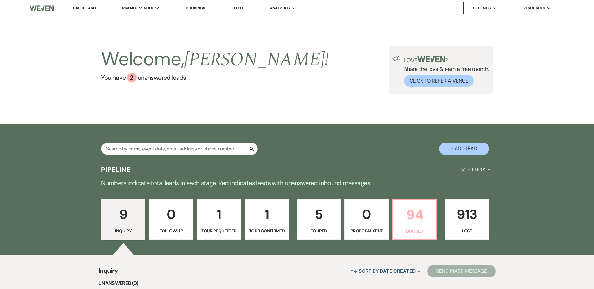
click at [411, 224] on p "94" at bounding box center [415, 215] width 36 height 21
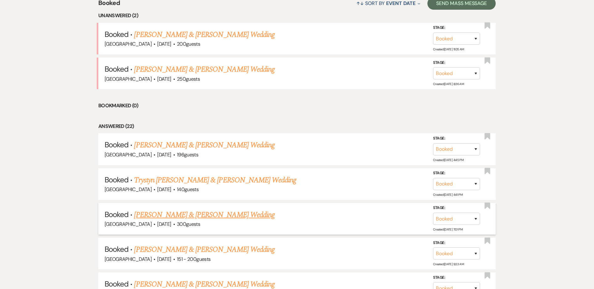
scroll to position [268, 0]
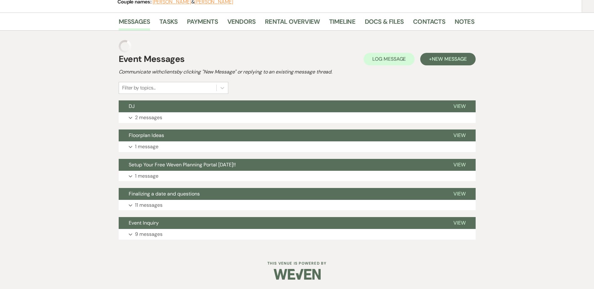
scroll to position [78, 0]
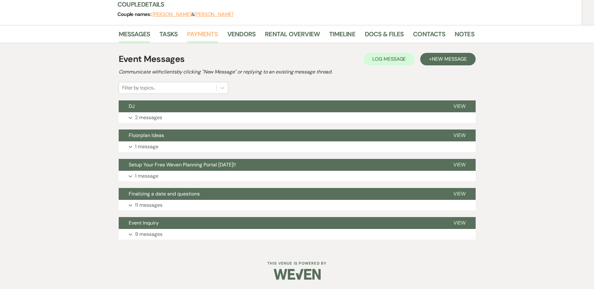
click at [200, 29] on link "Payments" at bounding box center [202, 36] width 31 height 14
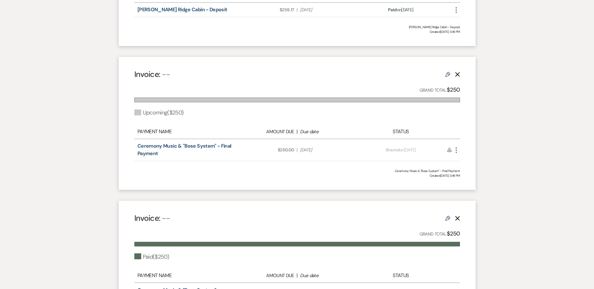
scroll to position [407, 0]
click at [448, 72] on icon "Edit" at bounding box center [447, 74] width 5 height 5
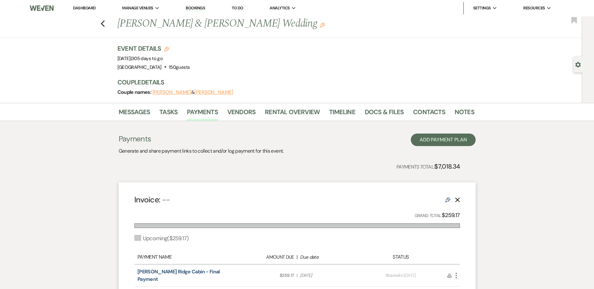
select select "2"
select select "flat"
select select "true"
select select "client"
select select "daily"
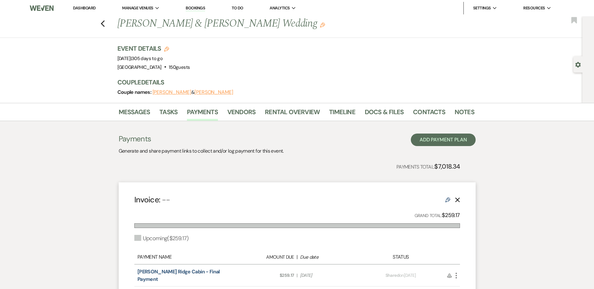
select select "weeks"
select select "complete"
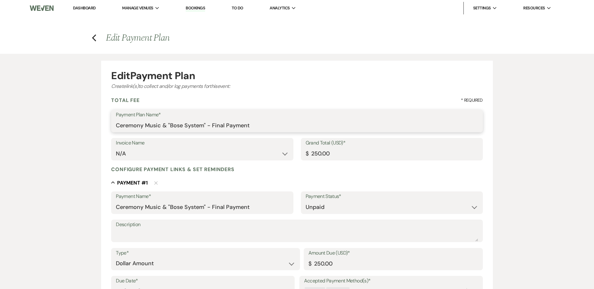
drag, startPoint x: 206, startPoint y: 125, endPoint x: 98, endPoint y: 123, distance: 107.7
click at [98, 123] on div "Edit Payment Plan Create link(s) to collect and/or log payments for this event:…" at bounding box center [297, 265] width 451 height 423
type input "DJ - Final Payment"
drag, startPoint x: 203, startPoint y: 206, endPoint x: 87, endPoint y: 204, distance: 115.6
click at [87, 204] on div "Edit Payment Plan Create link(s) to collect and/or log payments for this event:…" at bounding box center [297, 265] width 451 height 423
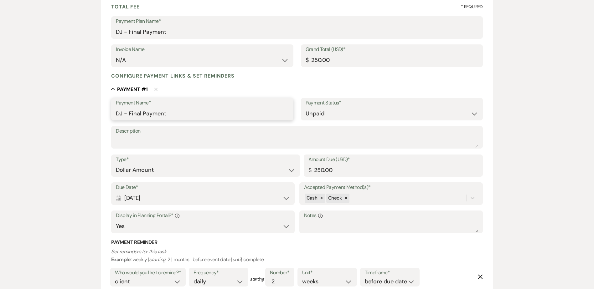
scroll to position [94, 0]
type input "DJ - Final Payment"
drag, startPoint x: 333, startPoint y: 171, endPoint x: 272, endPoint y: 168, distance: 61.8
click at [272, 168] on div "Type* Dollar Amount Percentage of Grand Total Amount Due (USD)* $ 250.00" at bounding box center [296, 168] width 371 height 28
type input "625.00"
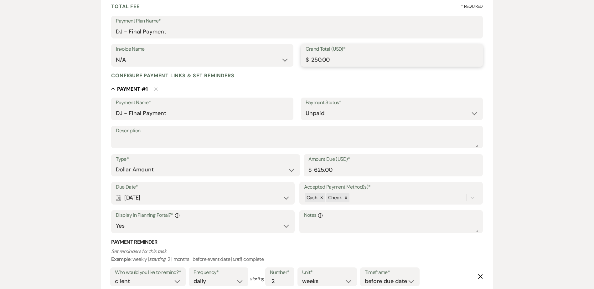
drag, startPoint x: 333, startPoint y: 60, endPoint x: 283, endPoint y: 58, distance: 50.1
click at [283, 58] on div "Invoice Name N/A Grand Total (USD)* $ 250.00" at bounding box center [296, 58] width 371 height 28
type input "625.00"
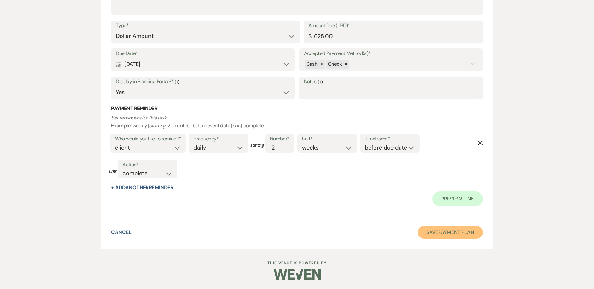
click at [464, 236] on button "Save Payment Plan" at bounding box center [450, 232] width 65 height 13
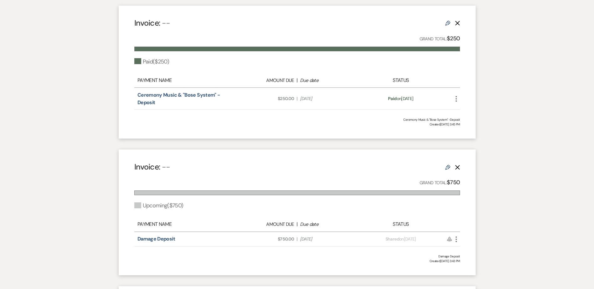
scroll to position [595, 0]
click at [448, 20] on icon "Edit" at bounding box center [447, 22] width 5 height 5
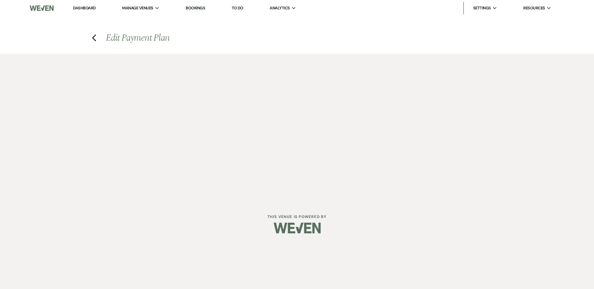
select select "1"
select select "true"
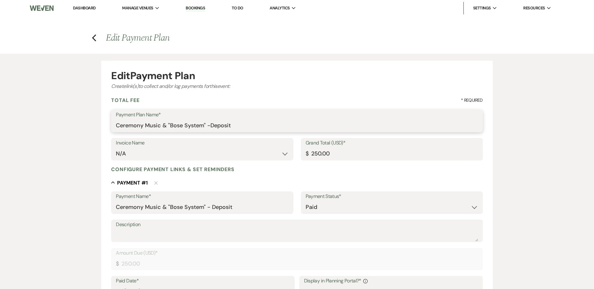
drag, startPoint x: 205, startPoint y: 125, endPoint x: 108, endPoint y: 121, distance: 97.5
click at [108, 121] on form "Edit Payment Plan Create link(s) to collect and/or log payments for this event:…" at bounding box center [296, 257] width 391 height 393
type input "DJ -Deposit"
drag, startPoint x: 205, startPoint y: 207, endPoint x: 100, endPoint y: 199, distance: 105.2
click at [100, 199] on div "Edit Payment Plan Create link(s) to collect and/or log payments for this event:…" at bounding box center [297, 254] width 451 height 400
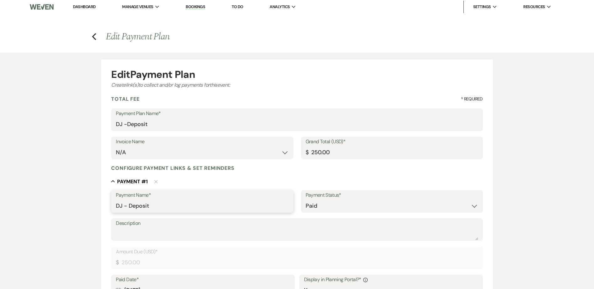
type input "DJ - Deposit"
click at [334, 209] on select "Paid Unpaid" at bounding box center [392, 207] width 173 height 12
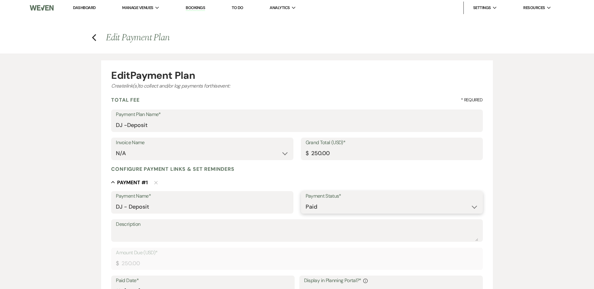
select select "2"
click at [306, 201] on select "Paid Unpaid" at bounding box center [392, 207] width 173 height 12
select select "flat"
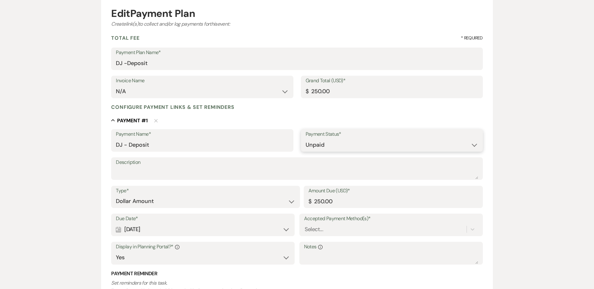
scroll to position [63, 0]
click at [378, 230] on div "Select..." at bounding box center [391, 229] width 174 height 12
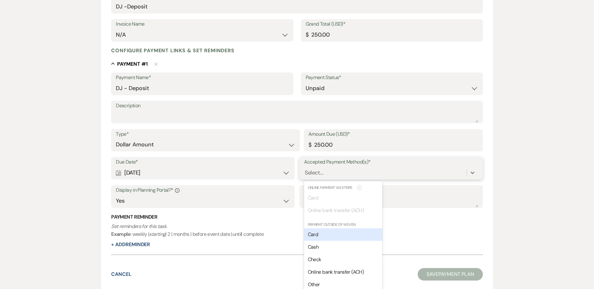
scroll to position [127, 0]
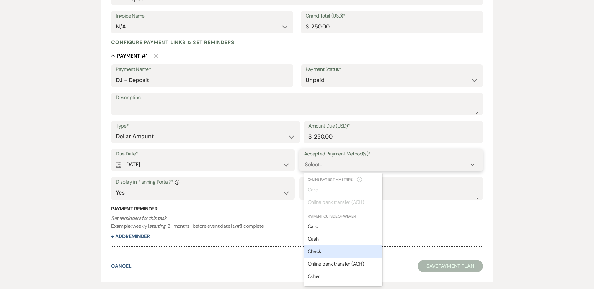
click at [354, 253] on div "Check" at bounding box center [343, 252] width 78 height 13
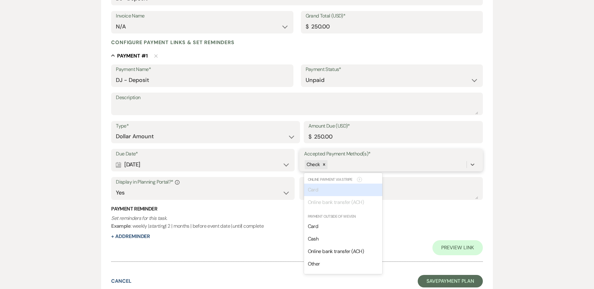
click at [349, 166] on div "Check" at bounding box center [385, 164] width 163 height 11
click at [341, 236] on div "Cash" at bounding box center [343, 239] width 78 height 13
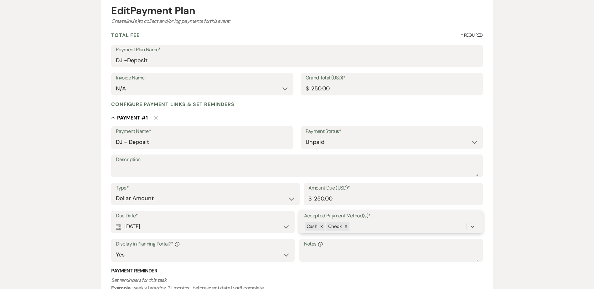
scroll to position [65, 0]
drag, startPoint x: 331, startPoint y: 87, endPoint x: 311, endPoint y: 87, distance: 20.0
click at [311, 87] on input "250.00" at bounding box center [392, 89] width 173 height 12
type input "625.00"
click at [342, 148] on select "Paid Unpaid" at bounding box center [392, 143] width 173 height 12
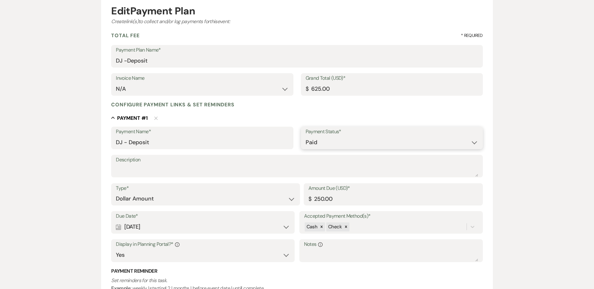
click at [306, 137] on select "Paid Unpaid" at bounding box center [392, 143] width 173 height 12
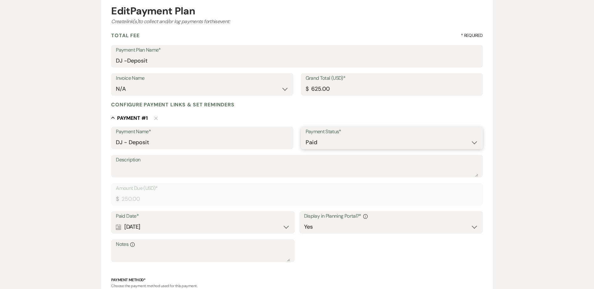
click at [339, 145] on select "Paid Unpaid" at bounding box center [392, 143] width 173 height 12
select select "2"
click at [306, 137] on select "Paid Unpaid" at bounding box center [392, 143] width 173 height 12
select select "flat"
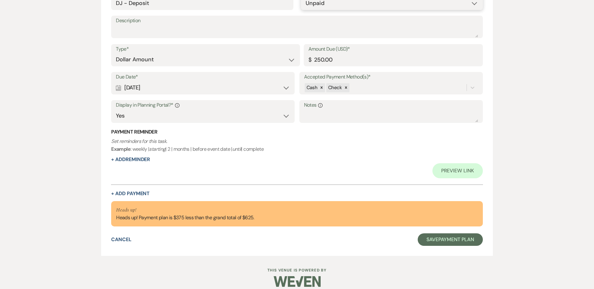
scroll to position [211, 0]
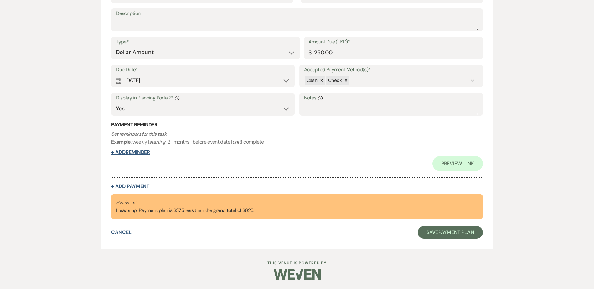
click at [138, 152] on button "+ Add Reminder" at bounding box center [130, 152] width 39 height 5
select select "client"
select select "days"
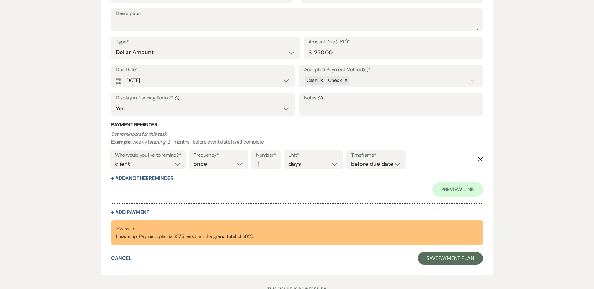
click at [92, 156] on div "Edit Payment Plan Create link(s) to collect and/or log payments for this event:…" at bounding box center [297, 58] width 451 height 432
click at [479, 157] on use "button" at bounding box center [480, 159] width 5 height 5
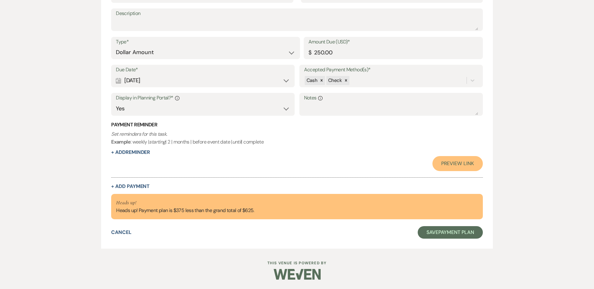
click at [455, 166] on link "Preview Link" at bounding box center [457, 163] width 50 height 15
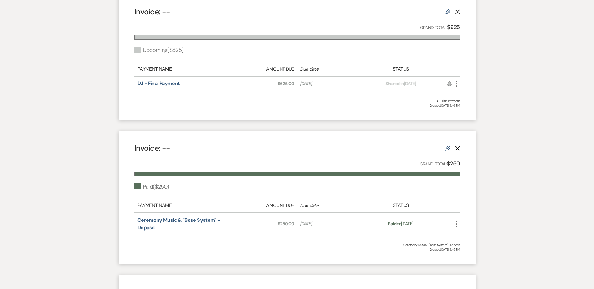
scroll to position [469, 0]
click at [449, 146] on use at bounding box center [447, 148] width 5 height 5
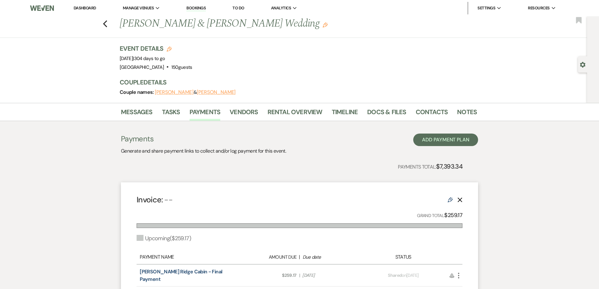
select select "1"
select select "true"
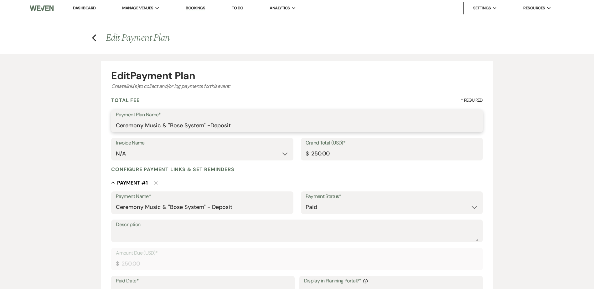
drag, startPoint x: 205, startPoint y: 124, endPoint x: 92, endPoint y: 126, distance: 113.1
click at [92, 126] on div "Edit Payment Plan Create link(s) to collect and/or log payments for this event:…" at bounding box center [297, 254] width 451 height 400
type input "DJ -Deposit"
drag, startPoint x: 205, startPoint y: 205, endPoint x: 113, endPoint y: 204, distance: 91.8
click at [113, 204] on div "Payment Name* Ceremony Music & "Bose System" - Deposit" at bounding box center [202, 203] width 182 height 23
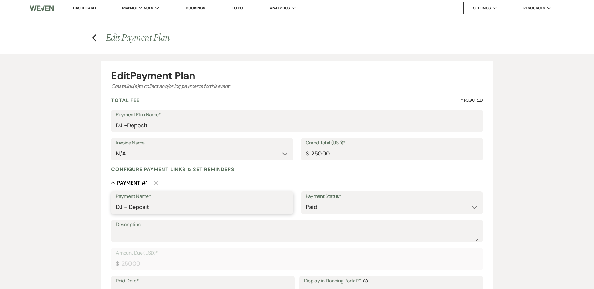
type input "DJ - Deposit"
click at [327, 208] on select "Paid Unpaid" at bounding box center [392, 207] width 173 height 12
select select "2"
click at [306, 201] on select "Paid Unpaid" at bounding box center [392, 207] width 173 height 12
select select "flat"
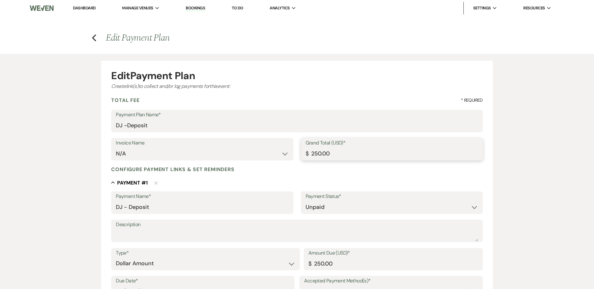
drag, startPoint x: 331, startPoint y: 153, endPoint x: 309, endPoint y: 152, distance: 21.4
click at [309, 152] on input "250.00" at bounding box center [392, 154] width 173 height 12
type input "625.00"
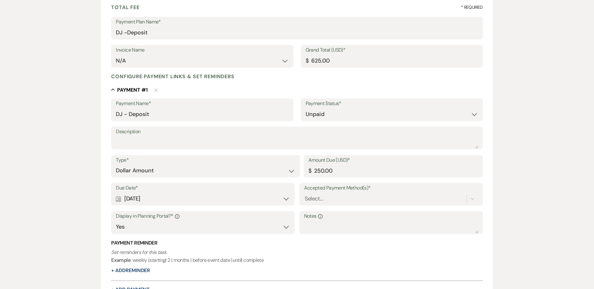
scroll to position [93, 0]
click at [357, 171] on input "250.00" at bounding box center [393, 170] width 170 height 12
click at [319, 115] on select "Paid Unpaid" at bounding box center [392, 114] width 173 height 12
select select "1"
click at [306, 108] on select "Paid Unpaid" at bounding box center [392, 114] width 173 height 12
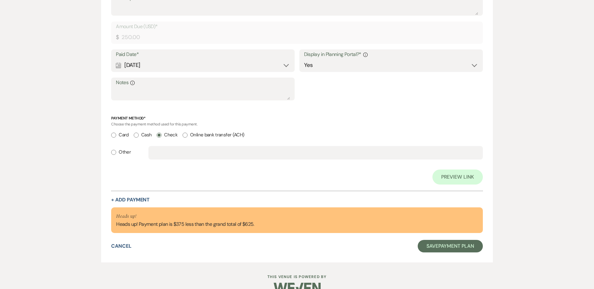
scroll to position [241, 0]
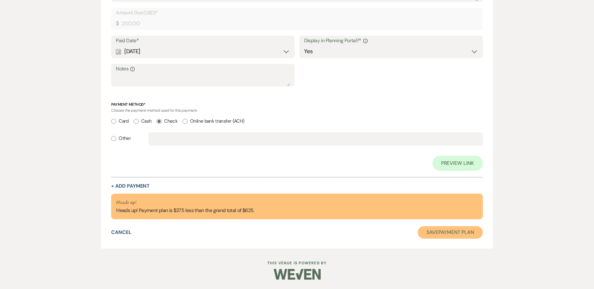
drag, startPoint x: 458, startPoint y: 231, endPoint x: 454, endPoint y: 231, distance: 3.8
click at [458, 231] on button "Save Payment Plan" at bounding box center [450, 232] width 65 height 13
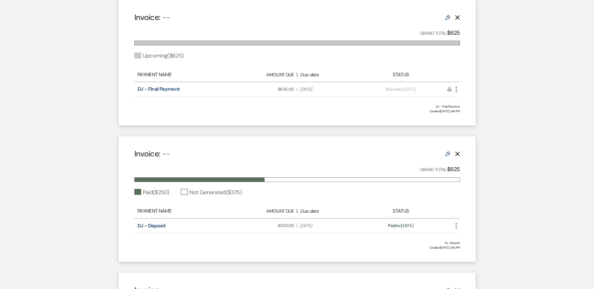
scroll to position [464, 0]
click at [188, 188] on div "Not Generated ( $375 )" at bounding box center [211, 192] width 61 height 8
click at [448, 151] on use at bounding box center [447, 153] width 5 height 5
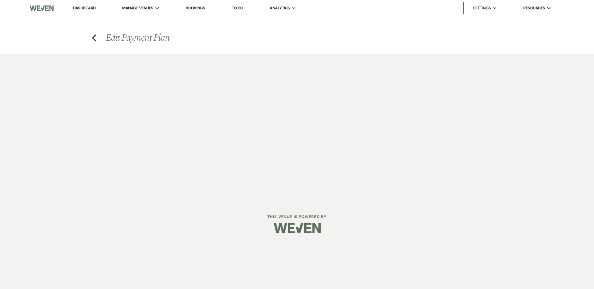
select select "1"
select select "true"
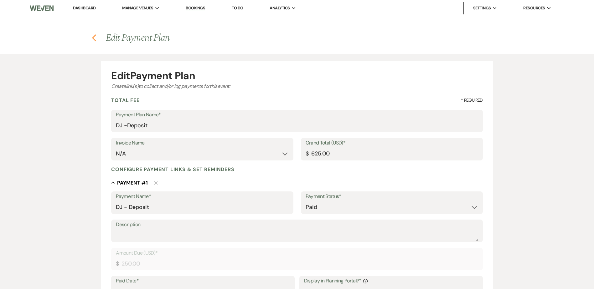
click at [93, 39] on icon "Previous" at bounding box center [94, 38] width 5 height 8
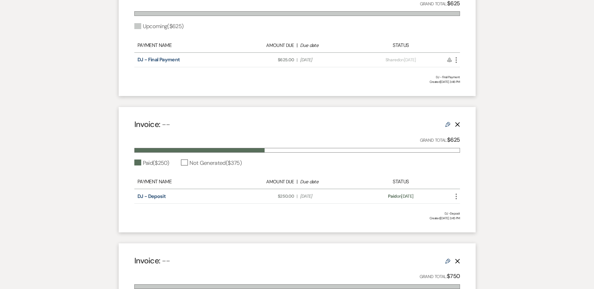
scroll to position [493, 0]
click at [448, 122] on use at bounding box center [447, 124] width 5 height 5
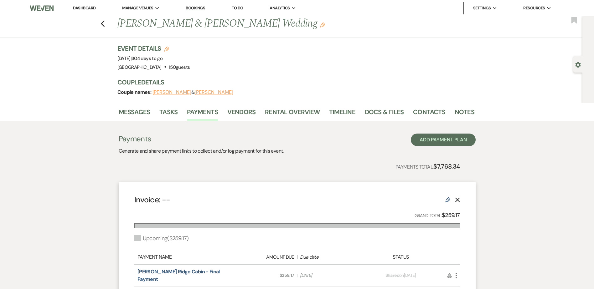
select select "1"
select select "true"
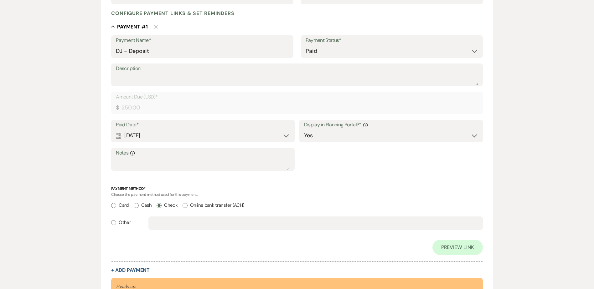
scroll to position [241, 0]
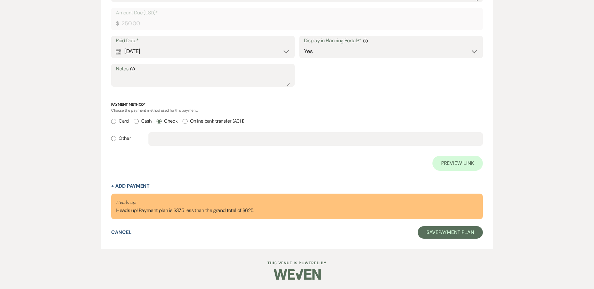
drag, startPoint x: 196, startPoint y: 210, endPoint x: 179, endPoint y: 205, distance: 17.8
click at [196, 210] on div "Heads up! Heads up! Payment plan is $375 less than the grand total of $625." at bounding box center [185, 207] width 138 height 16
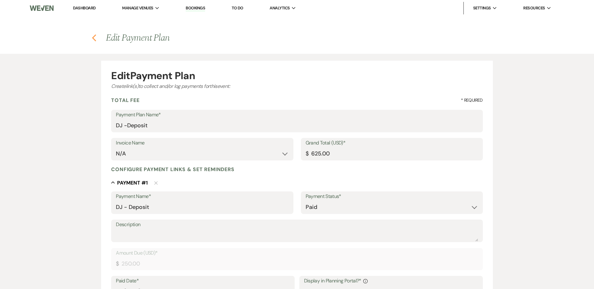
click at [94, 36] on use "button" at bounding box center [94, 37] width 4 height 7
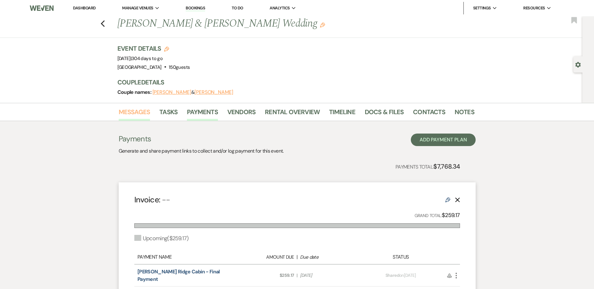
click at [128, 112] on link "Messages" at bounding box center [135, 114] width 32 height 14
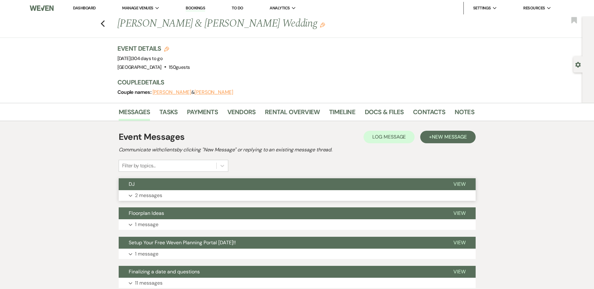
click at [161, 188] on button "DJ" at bounding box center [281, 185] width 325 height 12
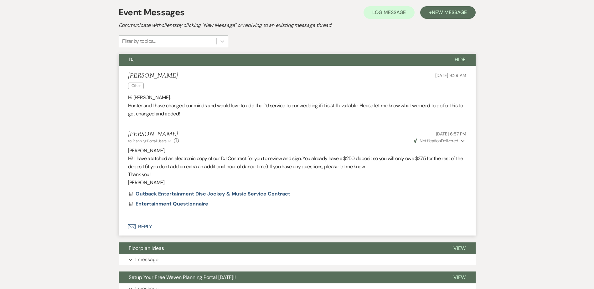
scroll to position [125, 0]
click at [144, 63] on button "DJ" at bounding box center [282, 60] width 326 height 12
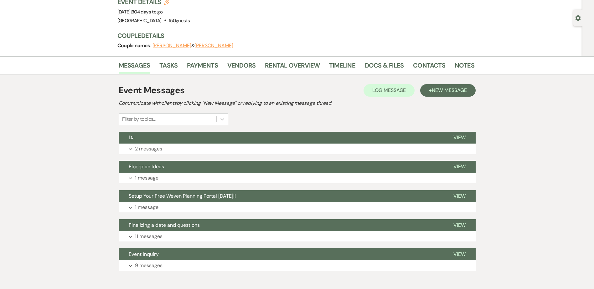
scroll to position [0, 0]
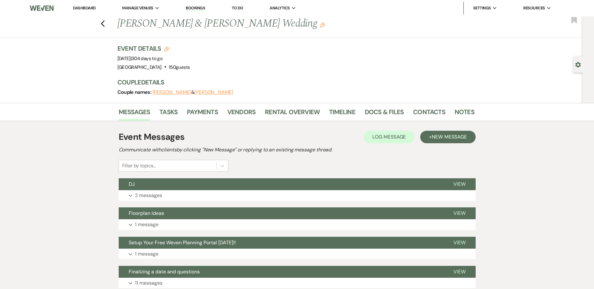
click at [87, 8] on link "Dashboard" at bounding box center [84, 7] width 23 height 5
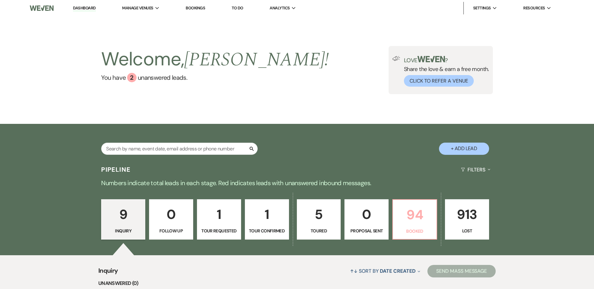
click at [407, 228] on p "Booked" at bounding box center [415, 231] width 36 height 7
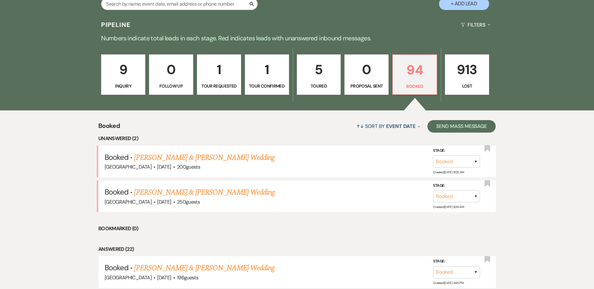
scroll to position [145, 0]
click at [219, 159] on link "Hailey Mann & Parker Bahnsen's Wedding" at bounding box center [204, 157] width 140 height 11
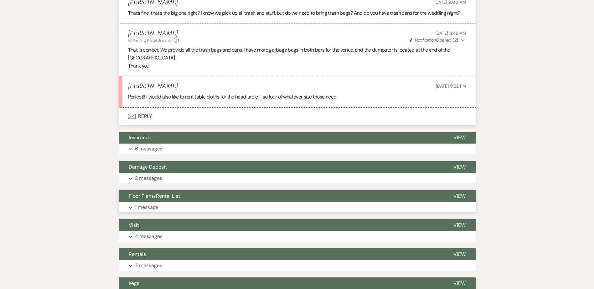
scroll to position [501, 0]
click at [145, 117] on button "Envelope Reply" at bounding box center [297, 116] width 357 height 18
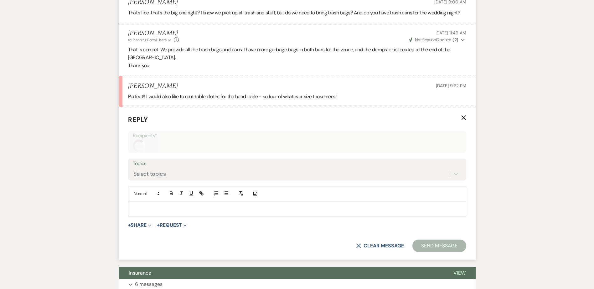
scroll to position [529, 0]
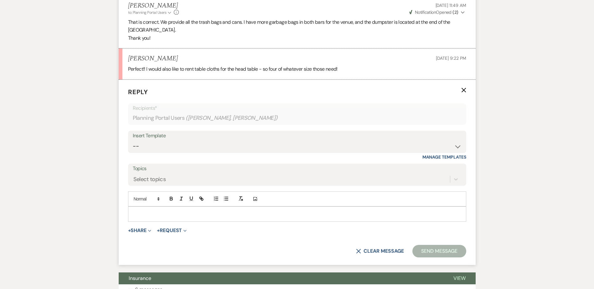
click at [145, 209] on div at bounding box center [297, 214] width 338 height 14
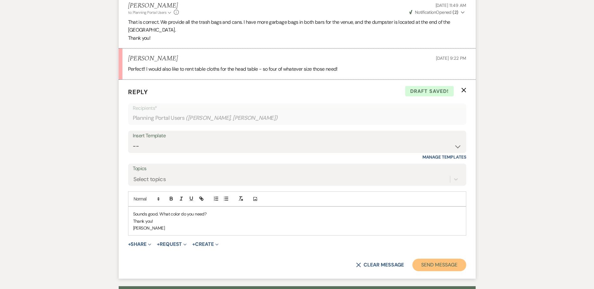
click at [427, 266] on button "Send Message" at bounding box center [439, 265] width 54 height 13
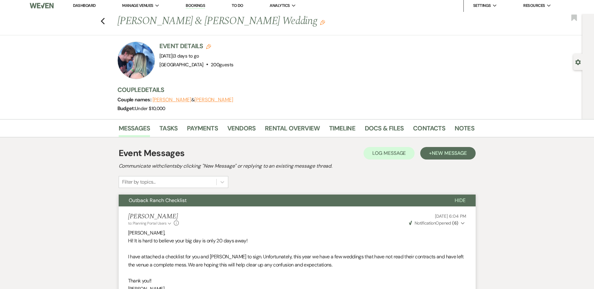
scroll to position [0, 0]
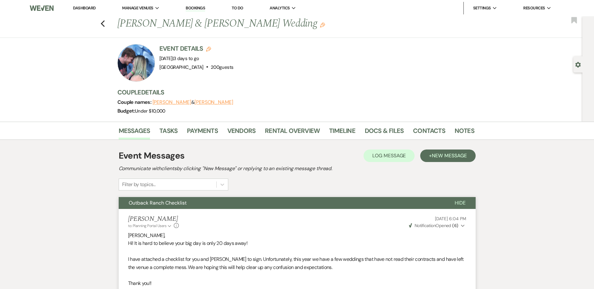
click at [84, 9] on link "Dashboard" at bounding box center [84, 7] width 23 height 5
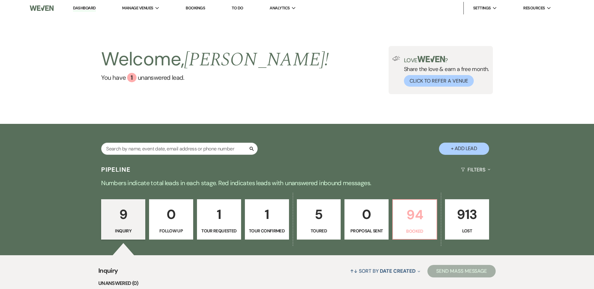
click at [401, 218] on p "94" at bounding box center [415, 215] width 36 height 21
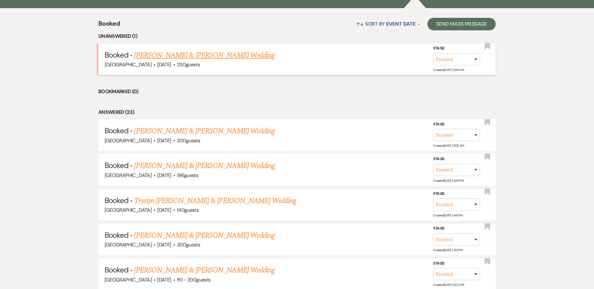
scroll to position [247, 0]
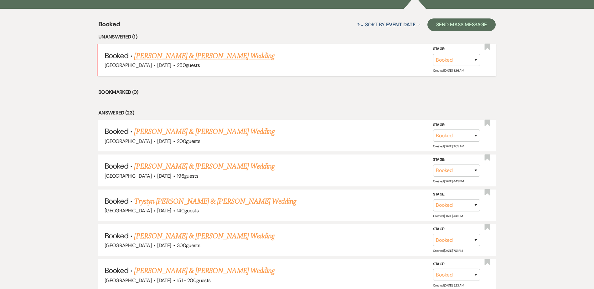
click at [176, 57] on link "Jake Erickson & Trisha Johnson's Wedding" at bounding box center [204, 55] width 140 height 11
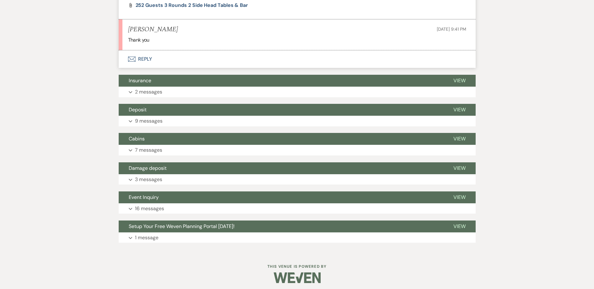
scroll to position [747, 0]
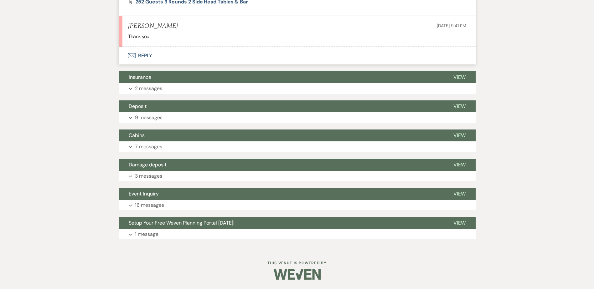
click at [148, 56] on button "Envelope Reply" at bounding box center [297, 56] width 357 height 18
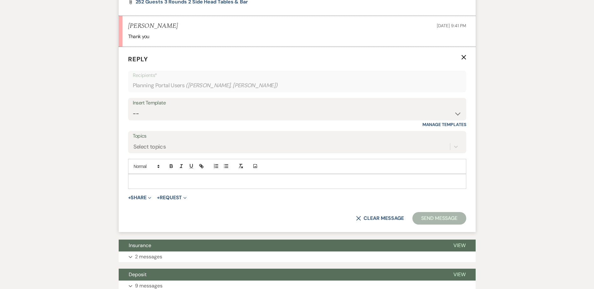
scroll to position [742, 0]
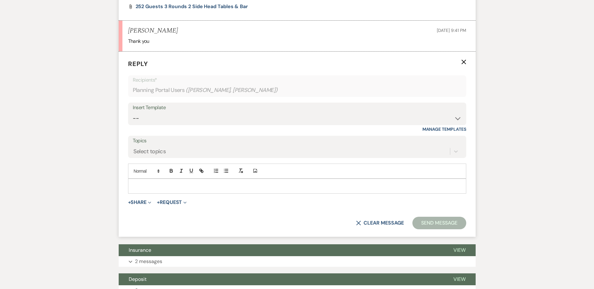
click at [148, 181] on div at bounding box center [297, 186] width 338 height 14
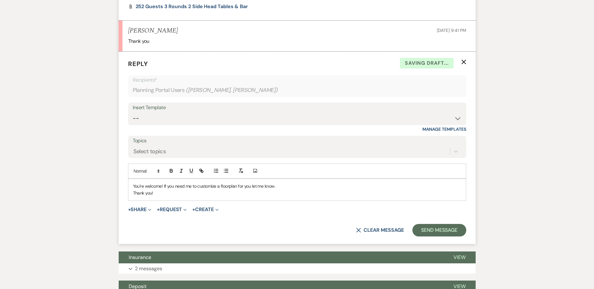
click at [218, 198] on div "You're welcome! If you need me to customize a floorplan for you let me know. Th…" at bounding box center [297, 190] width 338 height 22
click at [431, 233] on button "Send Message" at bounding box center [439, 230] width 54 height 13
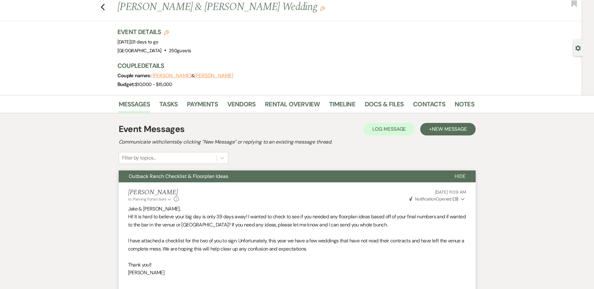
scroll to position [0, 0]
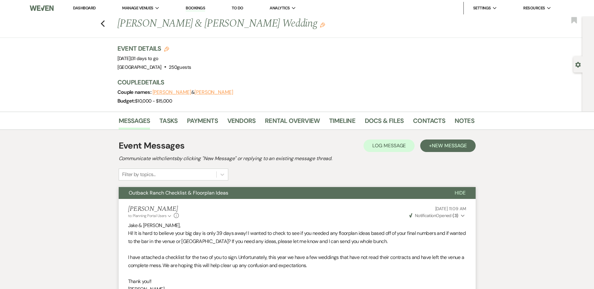
click at [81, 5] on li "Dashboard" at bounding box center [84, 8] width 29 height 13
click at [82, 6] on link "Dashboard" at bounding box center [84, 7] width 23 height 5
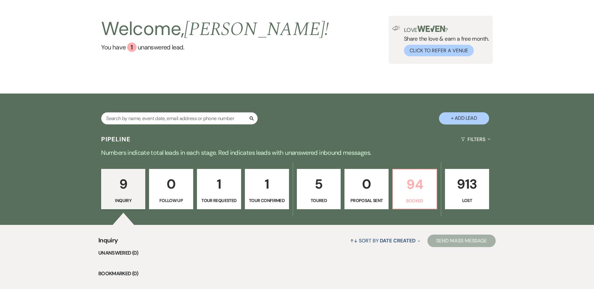
scroll to position [31, 0]
click at [424, 194] on p "94" at bounding box center [415, 184] width 36 height 21
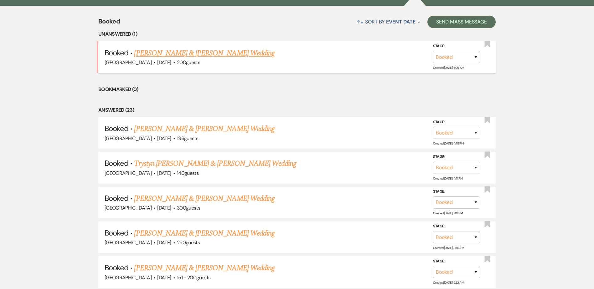
scroll to position [250, 0]
click at [244, 53] on link "Hailey Mann & Parker Bahnsen's Wedding" at bounding box center [204, 52] width 140 height 11
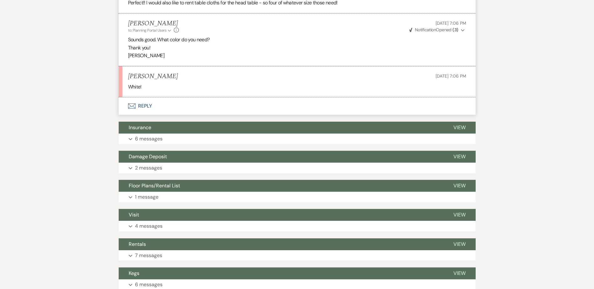
click at [146, 105] on button "Envelope Reply" at bounding box center [297, 106] width 357 height 18
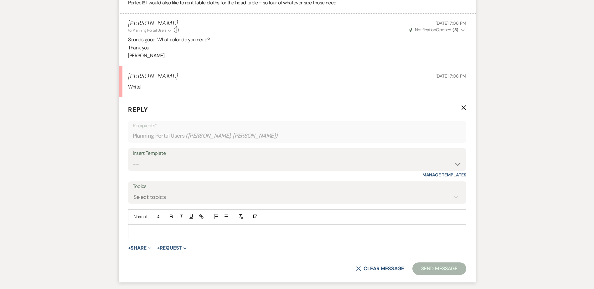
scroll to position [641, 0]
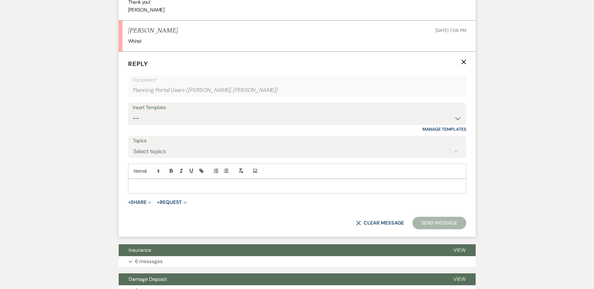
click at [145, 175] on div "Add Photo" at bounding box center [297, 171] width 338 height 15
click at [148, 185] on p at bounding box center [297, 186] width 328 height 7
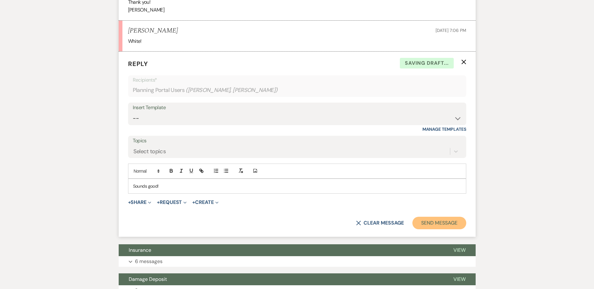
click at [430, 221] on button "Send Message" at bounding box center [439, 223] width 54 height 13
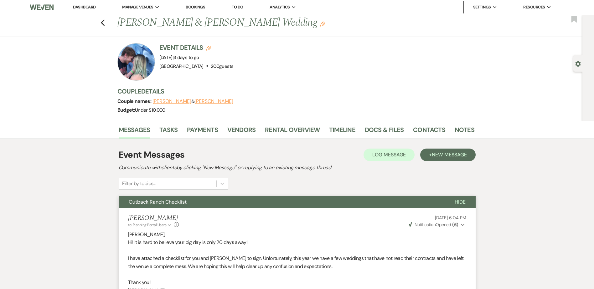
scroll to position [0, 0]
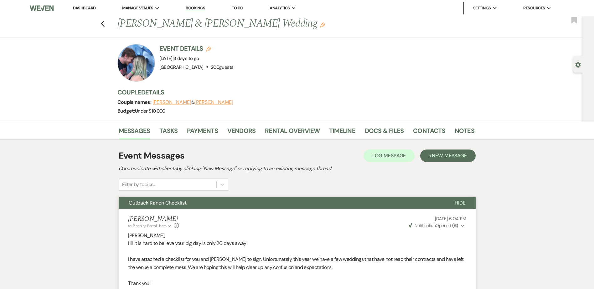
click at [85, 5] on link "Dashboard" at bounding box center [84, 7] width 23 height 5
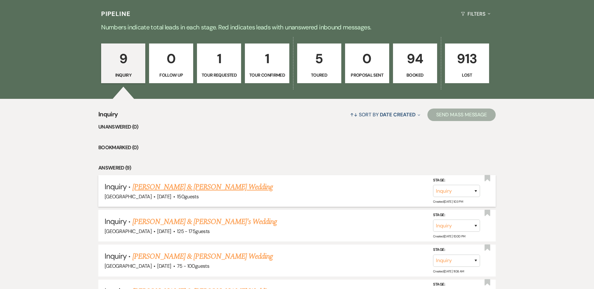
scroll to position [156, 0]
click at [189, 188] on link "[PERSON_NAME] & [PERSON_NAME] Wedding" at bounding box center [202, 186] width 140 height 11
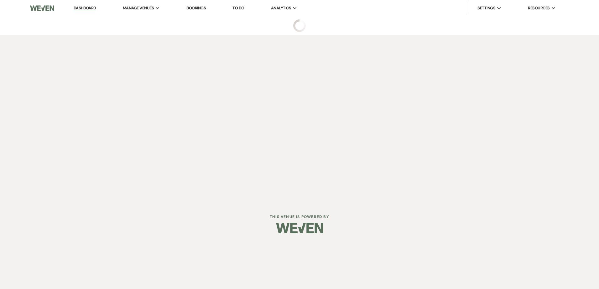
select select "5"
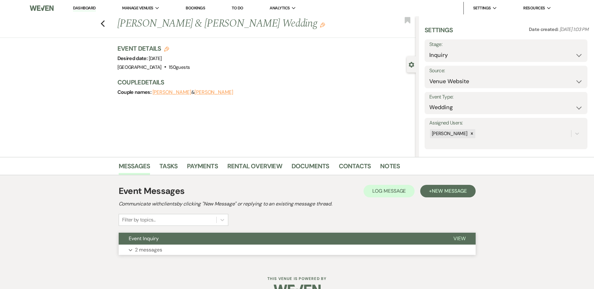
click at [191, 233] on button "Event Inquiry" at bounding box center [281, 239] width 325 height 12
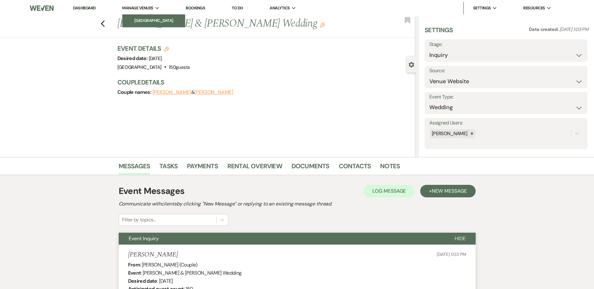
click at [155, 17] on link "[GEOGRAPHIC_DATA]" at bounding box center [153, 20] width 63 height 13
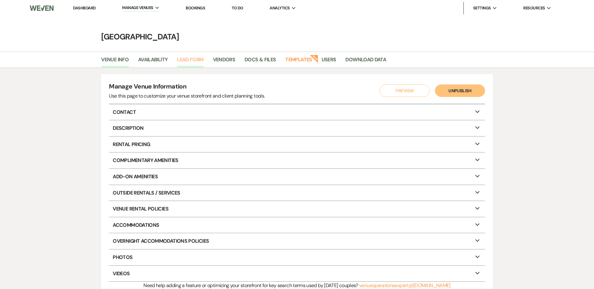
click at [198, 58] on link "Lead Form" at bounding box center [190, 62] width 26 height 12
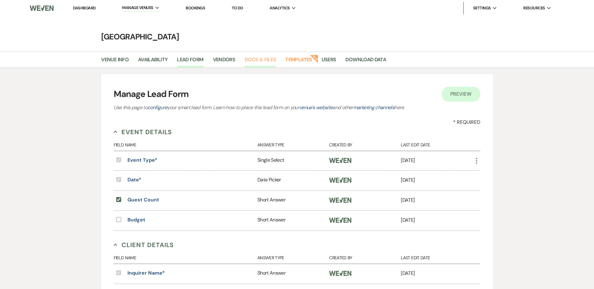
click at [266, 60] on link "Docs & Files" at bounding box center [260, 62] width 31 height 12
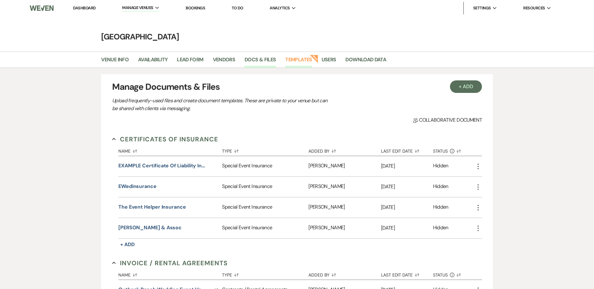
click at [300, 62] on link "Templates" at bounding box center [298, 62] width 27 height 12
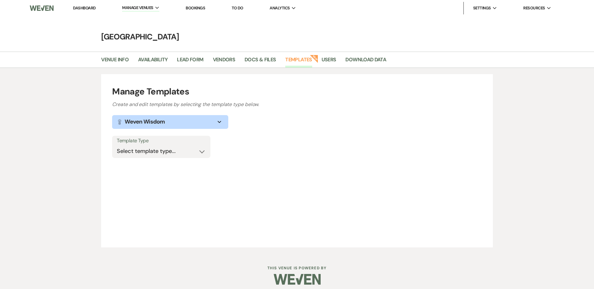
click at [170, 121] on button "Lightbulb Weven Wisdom Expand" at bounding box center [170, 122] width 116 height 14
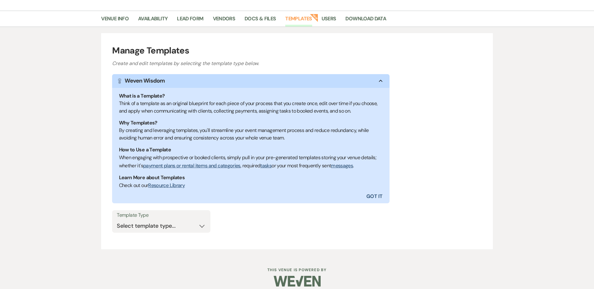
scroll to position [48, 0]
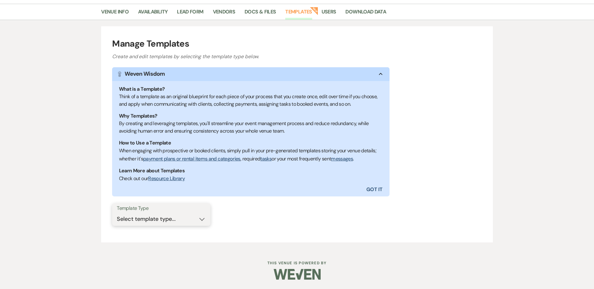
click at [160, 218] on select "Select template type... Task List Message Templates Payment Plan Inventory Item…" at bounding box center [161, 219] width 89 height 12
click at [160, 219] on select "Select template type... Task List Message Templates Payment Plan Inventory Item…" at bounding box center [161, 219] width 89 height 12
click at [152, 225] on div "Template Type Select template type... Task List Message Templates Payment Plan …" at bounding box center [161, 215] width 98 height 23
click at [151, 220] on select "Select template type... Task List Message Templates Payment Plan Inventory Item…" at bounding box center [161, 219] width 89 height 12
click at [139, 222] on select "Select template type... Task List Message Templates Payment Plan Inventory Item…" at bounding box center [161, 219] width 89 height 12
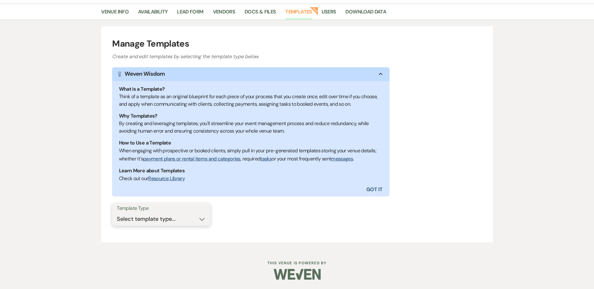
click at [141, 220] on select "Select template type... Task List Message Templates Payment Plan Inventory Item…" at bounding box center [161, 219] width 89 height 12
select select "Message Templates"
click at [117, 213] on select "Select template type... Task List Message Templates Payment Plan Inventory Item…" at bounding box center [161, 219] width 89 height 12
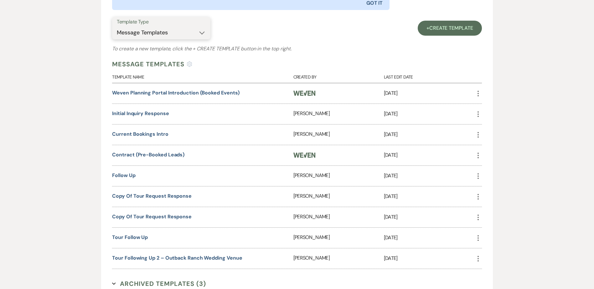
scroll to position [235, 0]
click at [141, 112] on link "Initial Inquiry Response" at bounding box center [140, 113] width 57 height 7
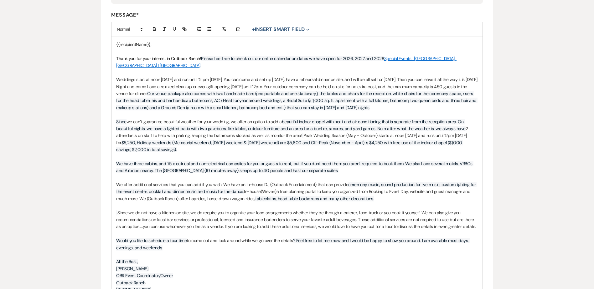
scroll to position [157, 0]
click at [328, 142] on p "Since we can’t guarantee beautiful weather for your wedding, we offer an option…" at bounding box center [296, 135] width 361 height 35
drag, startPoint x: 153, startPoint y: 136, endPoint x: 330, endPoint y: 137, distance: 177.9
click at [330, 140] on span "$5,250; Holiday weekends (Memeorial weekend, [DATE] weekend & [DATE] weekend) a…" at bounding box center [289, 146] width 347 height 13
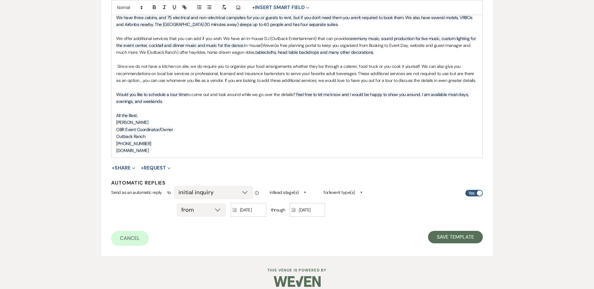
scroll to position [296, 0]
click at [453, 231] on button "Save Template" at bounding box center [455, 237] width 55 height 13
select select "Message Templates"
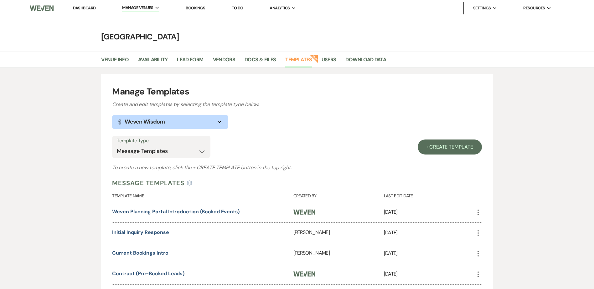
click at [86, 8] on link "Dashboard" at bounding box center [84, 7] width 23 height 5
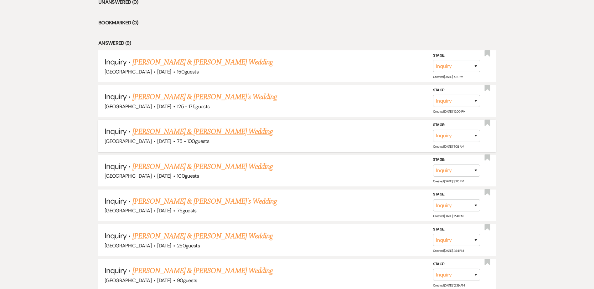
scroll to position [281, 0]
click at [172, 60] on link "[PERSON_NAME] & [PERSON_NAME] Wedding" at bounding box center [202, 61] width 140 height 11
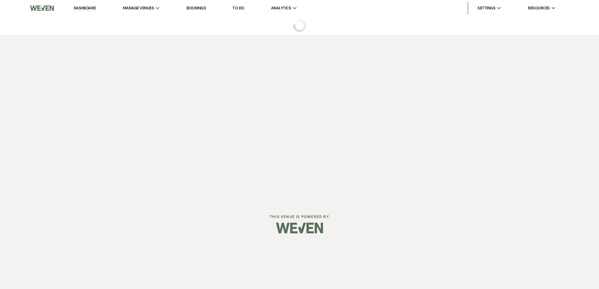
select select "5"
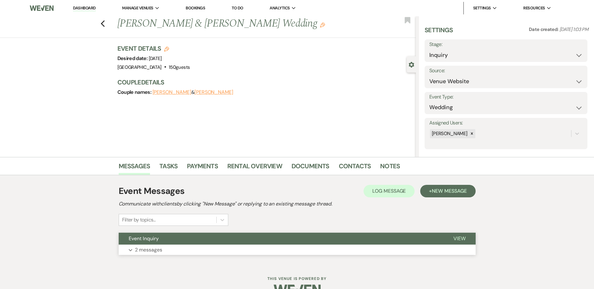
click at [189, 239] on button "Event Inquiry" at bounding box center [281, 239] width 325 height 12
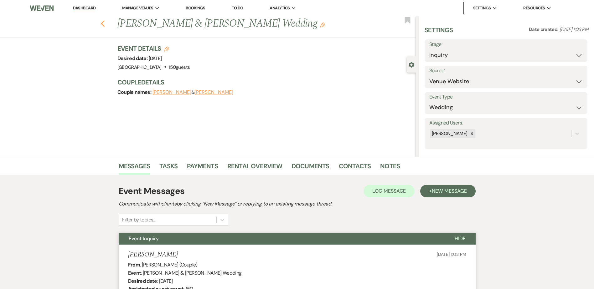
click at [103, 24] on icon "Previous" at bounding box center [103, 24] width 5 height 8
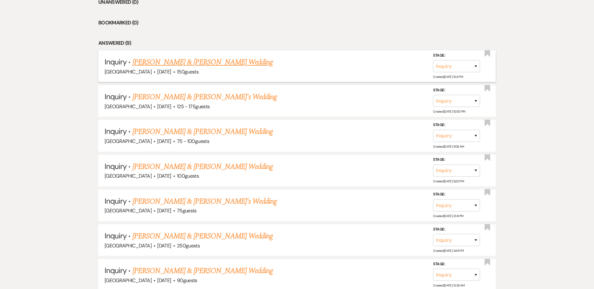
scroll to position [281, 0]
click at [149, 94] on link "[PERSON_NAME] & [PERSON_NAME]'s Wedding" at bounding box center [204, 97] width 145 height 11
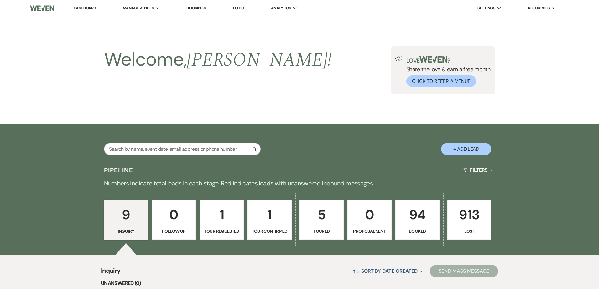
select select "3"
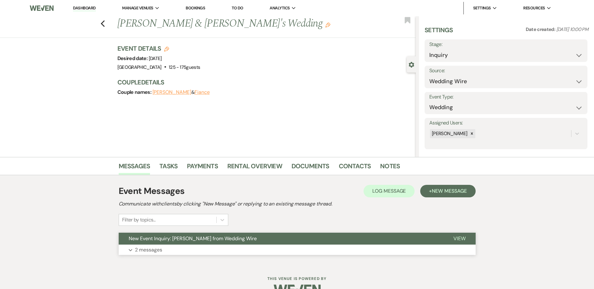
click at [171, 241] on span "New Event Inquiry: Randy Pena from Wedding Wire" at bounding box center [193, 239] width 128 height 7
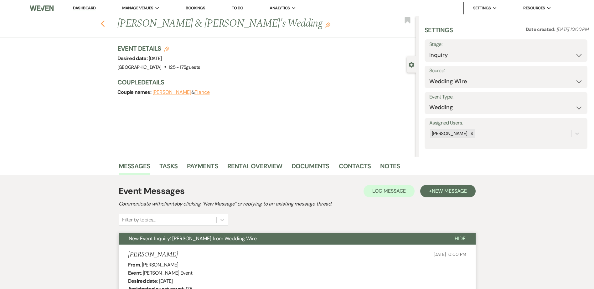
click at [103, 26] on icon "Previous" at bounding box center [103, 24] width 5 height 8
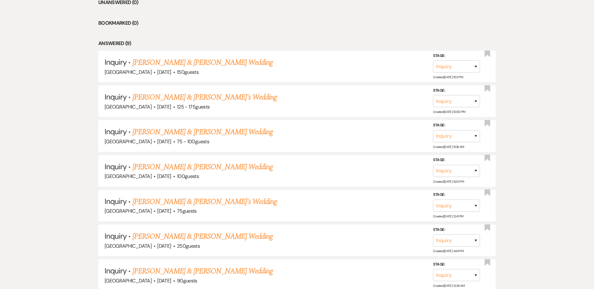
scroll to position [280, 0]
click at [183, 132] on link "[PERSON_NAME] & [PERSON_NAME] Wedding" at bounding box center [202, 132] width 140 height 11
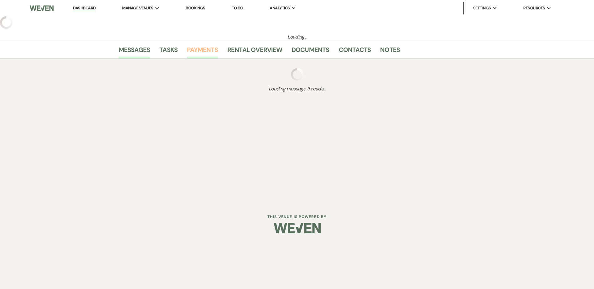
select select "5"
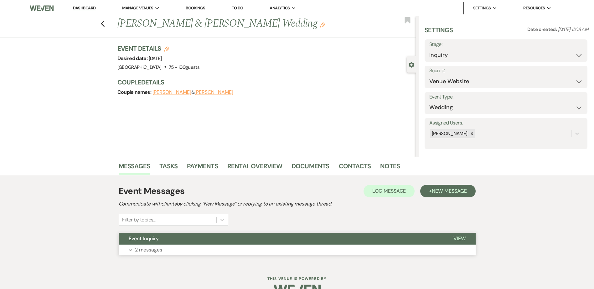
click at [193, 237] on button "Event Inquiry" at bounding box center [281, 239] width 325 height 12
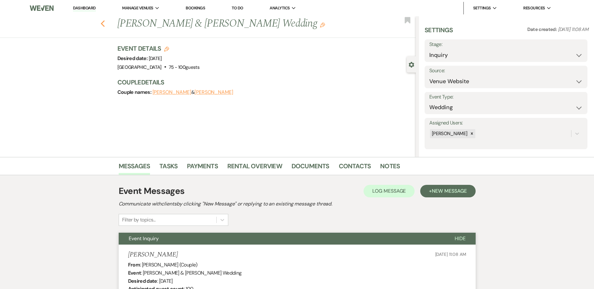
click at [105, 24] on use "button" at bounding box center [103, 23] width 4 height 7
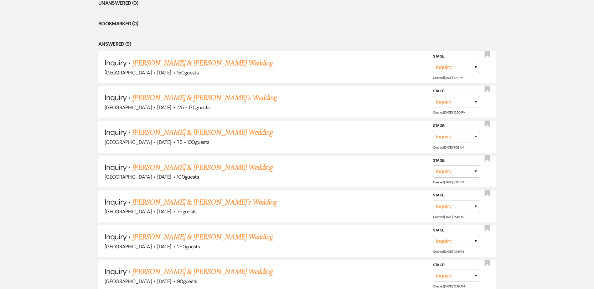
scroll to position [280, 0]
click at [158, 164] on link "[PERSON_NAME] & [PERSON_NAME] Wedding" at bounding box center [202, 168] width 140 height 11
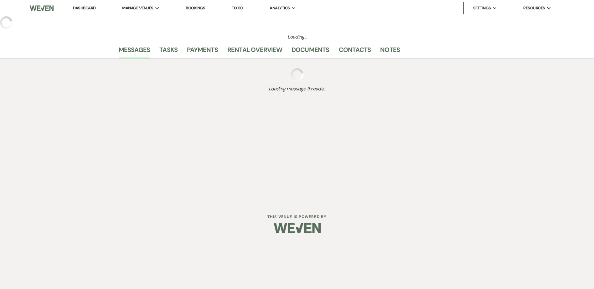
select select "5"
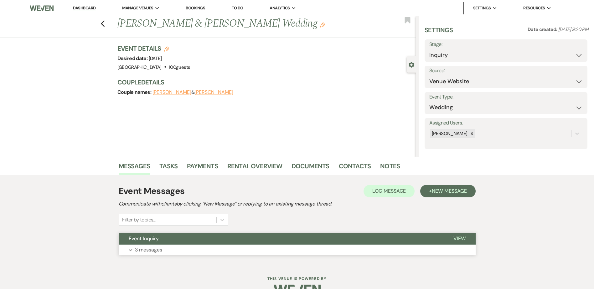
click at [171, 240] on button "Event Inquiry" at bounding box center [281, 239] width 325 height 12
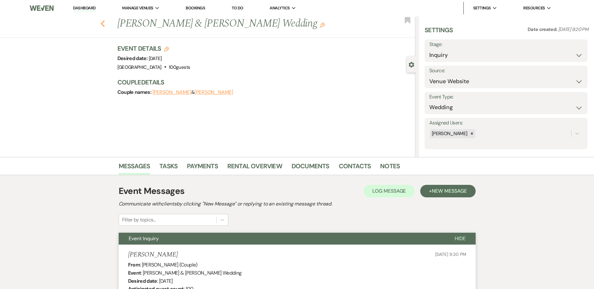
click at [104, 22] on icon "Previous" at bounding box center [103, 24] width 5 height 8
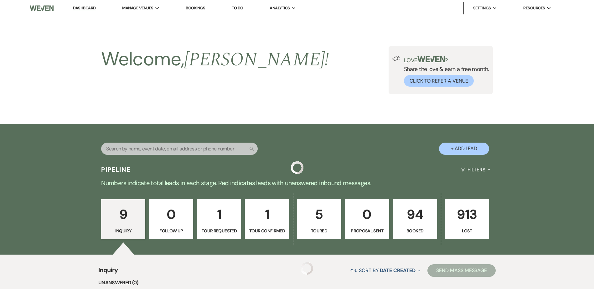
scroll to position [280, 0]
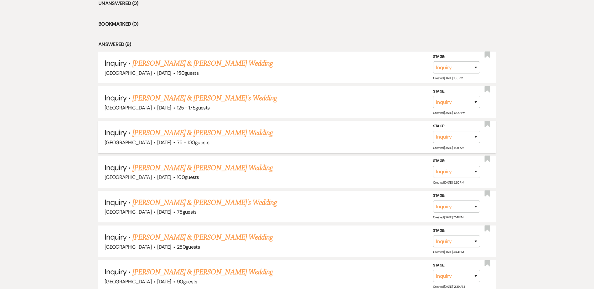
click at [194, 133] on link "[PERSON_NAME] & [PERSON_NAME] Wedding" at bounding box center [202, 132] width 140 height 11
select select "5"
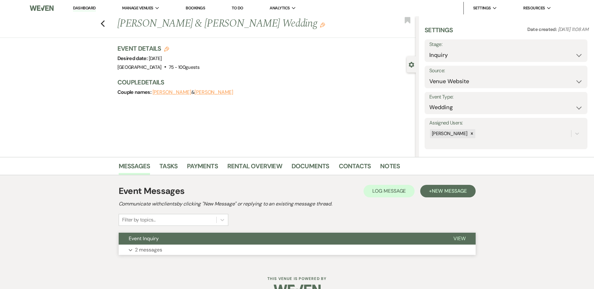
click at [194, 239] on button "Event Inquiry" at bounding box center [281, 239] width 325 height 12
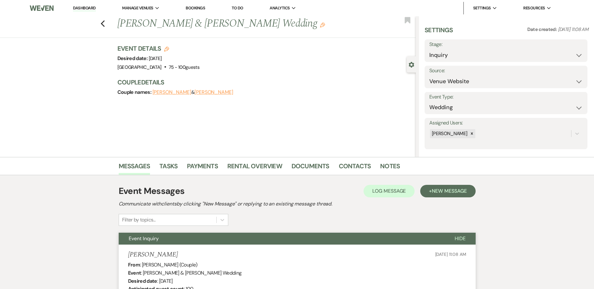
click at [102, 25] on div "Previous Brandon Hansin & Kelsey Magel's Wedding Edit Bookmark" at bounding box center [206, 27] width 419 height 22
click at [105, 23] on use "button" at bounding box center [103, 23] width 4 height 7
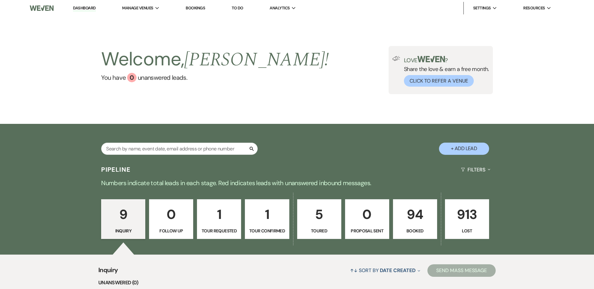
click at [267, 217] on p "1" at bounding box center [267, 214] width 36 height 21
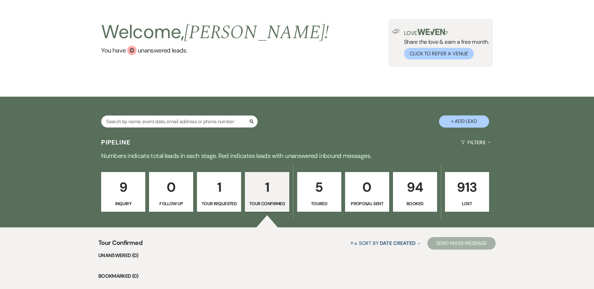
scroll to position [125, 0]
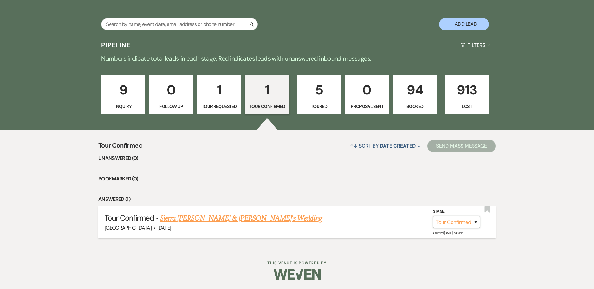
click at [449, 219] on select "Inquiry Follow Up Tour Requested Tour Confirmed Toured Proposal Sent Booked Lost" at bounding box center [456, 222] width 47 height 12
select select "8"
click at [433, 216] on select "Inquiry Follow Up Tour Requested Tour Confirmed Toured Proposal Sent Booked Lost" at bounding box center [456, 222] width 47 height 12
click at [366, 224] on select "Booked Elsewhere Budget Date Unavailable No Response Not a Good Match Capacity …" at bounding box center [369, 222] width 54 height 12
click at [342, 216] on select "Booked Elsewhere Budget Date Unavailable No Response Not a Good Match Capacity …" at bounding box center [369, 222] width 54 height 12
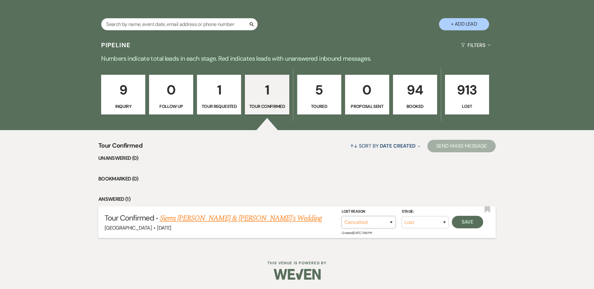
click at [383, 221] on select "Booked Elsewhere Budget Date Unavailable No Response Not a Good Match Capacity …" at bounding box center [369, 222] width 54 height 12
select select "1"
click at [342, 216] on select "Booked Elsewhere Budget Date Unavailable No Response Not a Good Match Capacity …" at bounding box center [369, 222] width 54 height 12
click at [370, 222] on input "Other" at bounding box center [366, 222] width 65 height 12
type input "V"
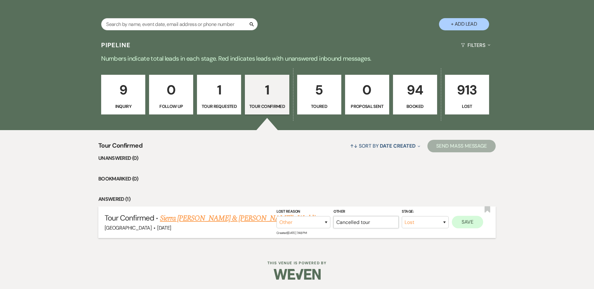
type input "Cancelled tour"
click at [475, 225] on button "Save" at bounding box center [467, 222] width 31 height 13
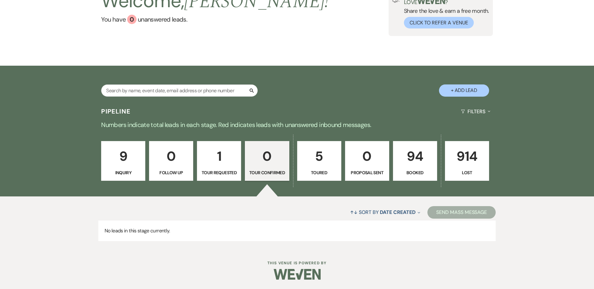
click at [325, 158] on p "5" at bounding box center [319, 156] width 36 height 21
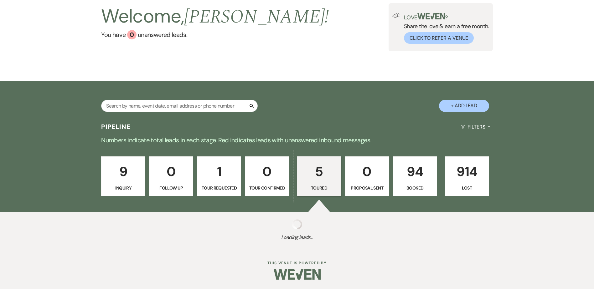
select select "5"
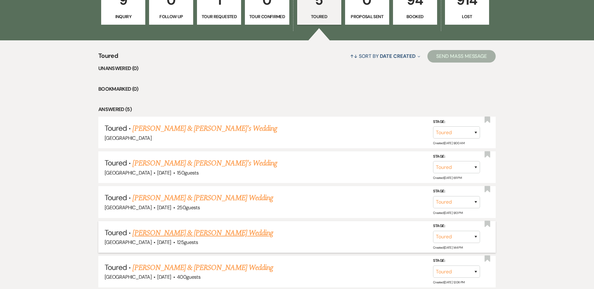
scroll to position [215, 0]
click at [195, 234] on link "Austin & Jenna Esslinger's Wedding" at bounding box center [202, 232] width 140 height 11
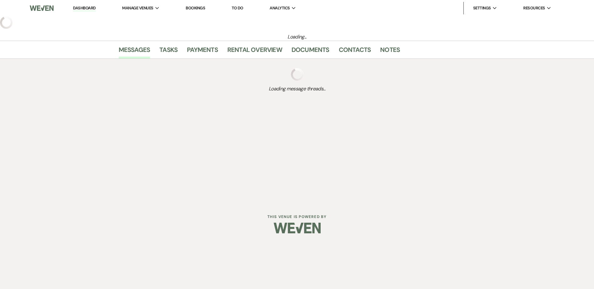
select select "5"
select select "17"
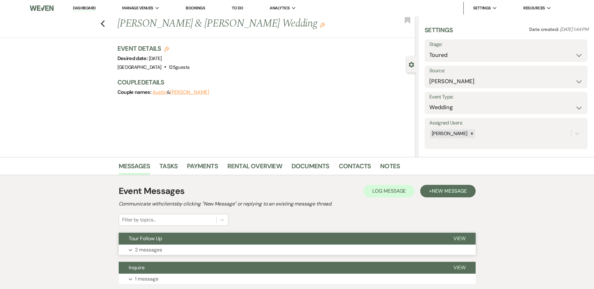
click at [195, 234] on button "Tour Follow Up" at bounding box center [281, 239] width 325 height 12
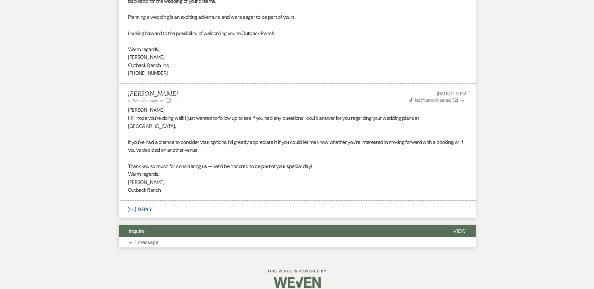
click at [234, 225] on button "Inquire" at bounding box center [281, 231] width 325 height 12
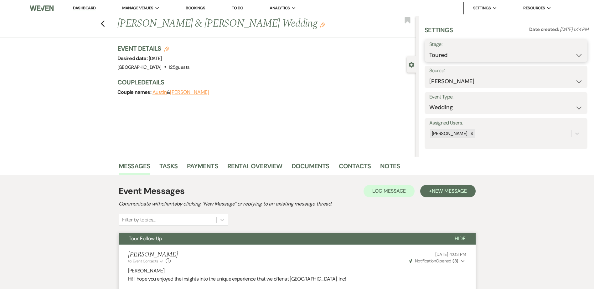
click at [460, 55] on select "Inquiry Follow Up Tour Requested Tour Confirmed Toured Proposal Sent Booked Lost" at bounding box center [505, 55] width 153 height 12
select select "8"
click at [429, 49] on select "Inquiry Follow Up Tour Requested Tour Confirmed Toured Proposal Sent Booked Lost" at bounding box center [505, 55] width 153 height 12
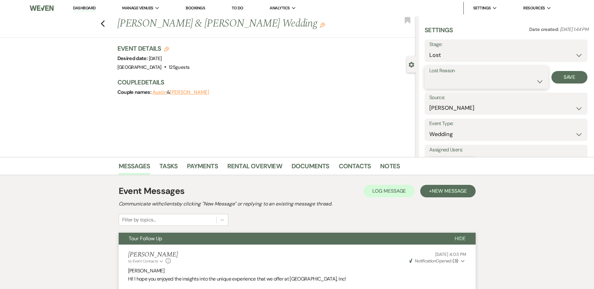
click at [452, 81] on select "Booked Elsewhere Budget Date Unavailable No Response Not a Good Match Capacity …" at bounding box center [486, 81] width 114 height 12
select select "5"
click at [429, 75] on select "Booked Elsewhere Budget Date Unavailable No Response Not a Good Match Capacity …" at bounding box center [486, 81] width 114 height 12
click at [560, 77] on button "Save" at bounding box center [570, 77] width 36 height 13
click at [104, 23] on use "button" at bounding box center [103, 23] width 4 height 7
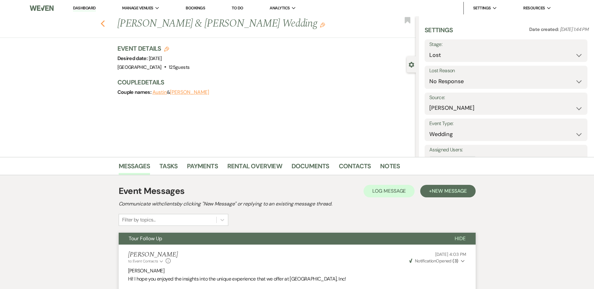
select select "5"
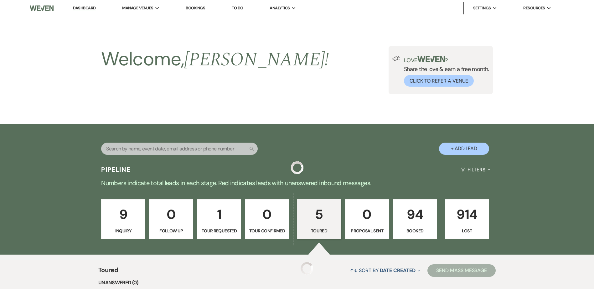
scroll to position [215, 0]
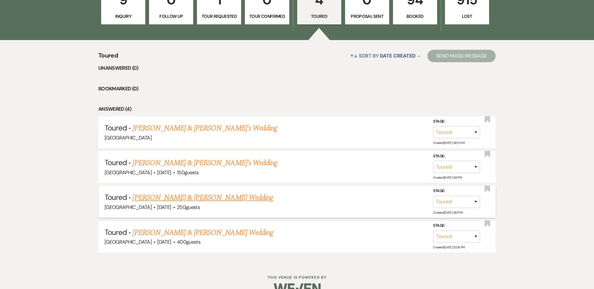
click at [230, 198] on link "[PERSON_NAME] & [PERSON_NAME] Wedding" at bounding box center [202, 197] width 140 height 11
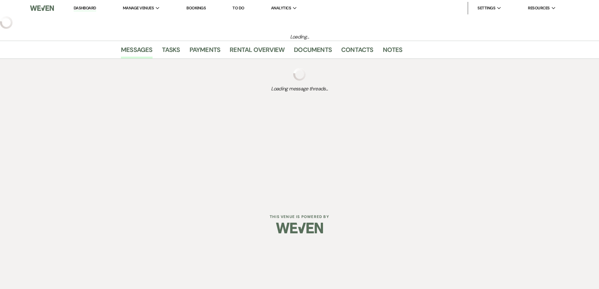
select select "5"
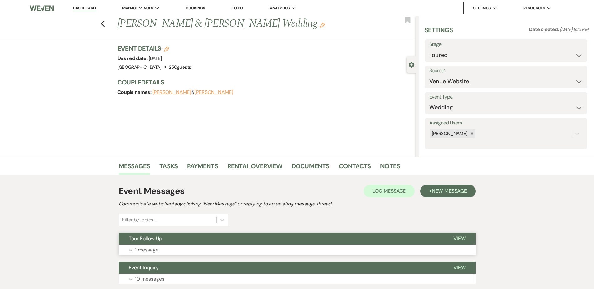
click at [221, 240] on button "Tour Follow Up" at bounding box center [281, 239] width 325 height 12
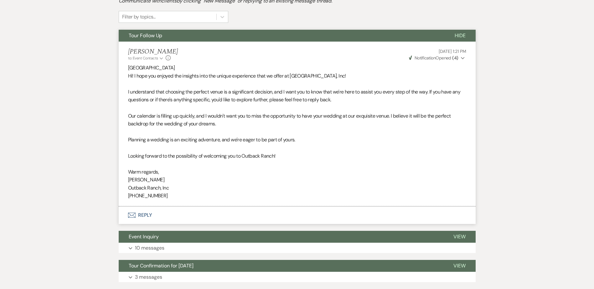
scroll to position [218, 0]
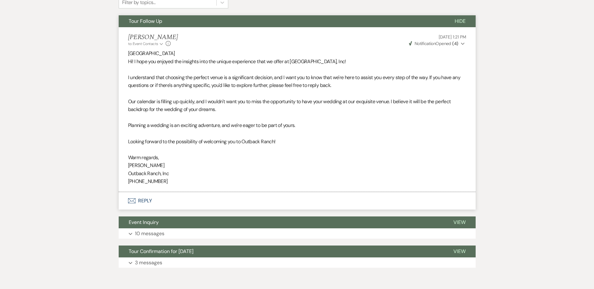
click at [145, 200] on button "Envelope Reply" at bounding box center [297, 201] width 357 height 18
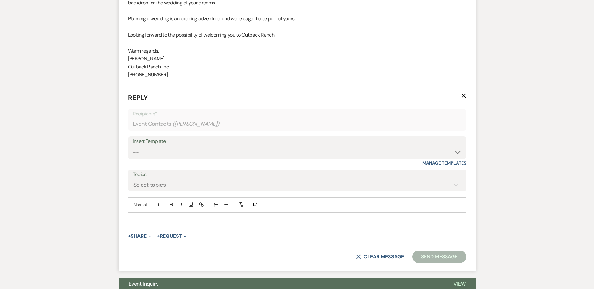
scroll to position [358, 0]
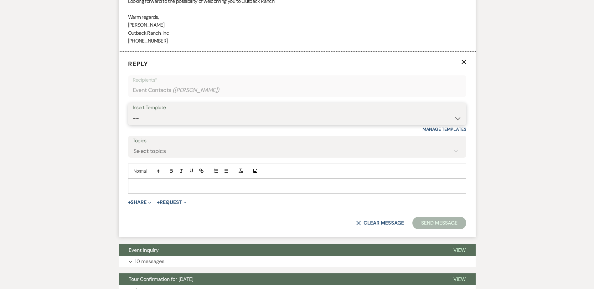
click at [153, 113] on select "-- Weven Planning Portal Introduction (Booked Events) Initial Inquiry Response …" at bounding box center [297, 118] width 329 height 12
click at [133, 112] on select "-- Weven Planning Portal Introduction (Booked Events) Initial Inquiry Response …" at bounding box center [297, 118] width 329 height 12
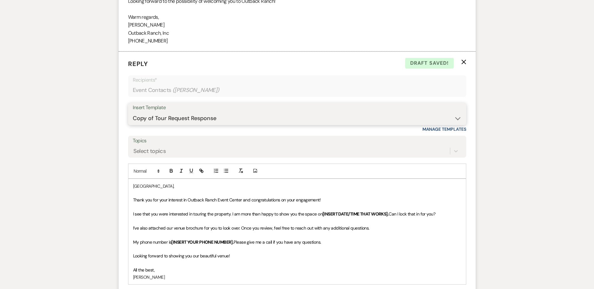
click at [174, 119] on select "-- Weven Planning Portal Introduction (Booked Events) Initial Inquiry Response …" at bounding box center [297, 118] width 329 height 12
select select "5936"
click at [133, 112] on select "-- Weven Planning Portal Introduction (Booked Events) Initial Inquiry Response …" at bounding box center [297, 118] width 329 height 12
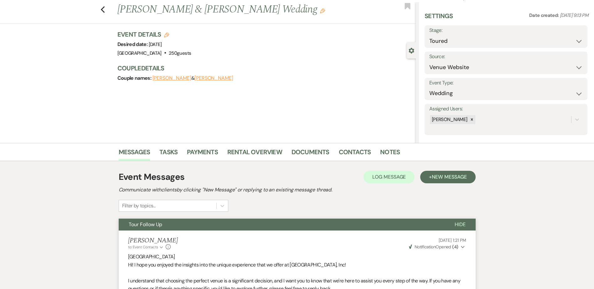
scroll to position [14, 0]
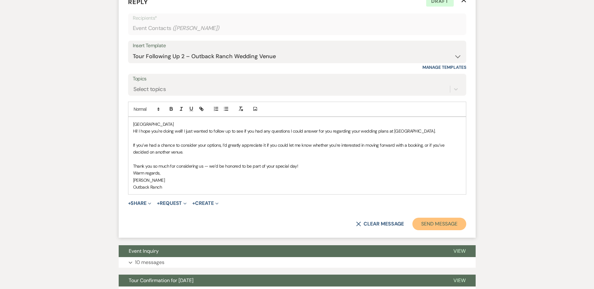
click at [454, 223] on button "Send Message" at bounding box center [439, 224] width 54 height 13
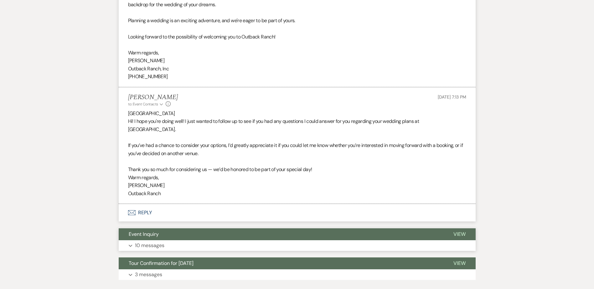
scroll to position [355, 0]
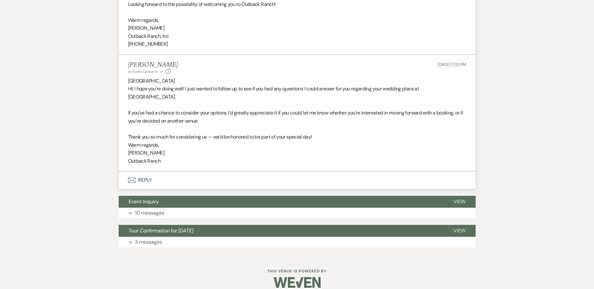
click at [145, 177] on button "Envelope Reply" at bounding box center [297, 181] width 357 height 18
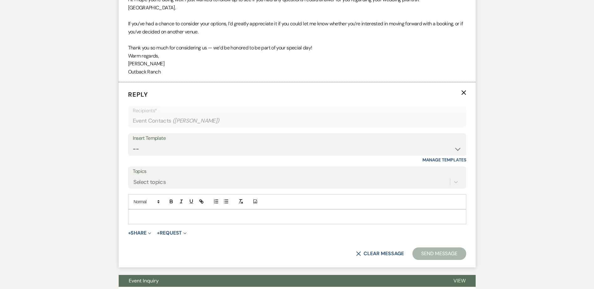
scroll to position [467, 0]
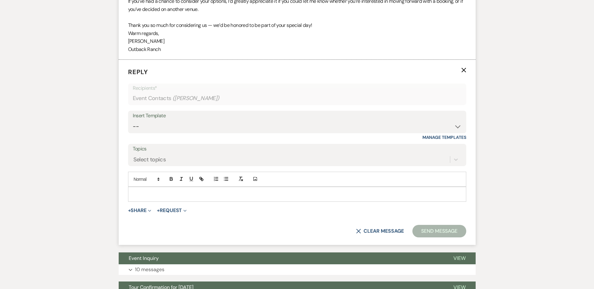
click at [155, 191] on p at bounding box center [297, 194] width 328 height 7
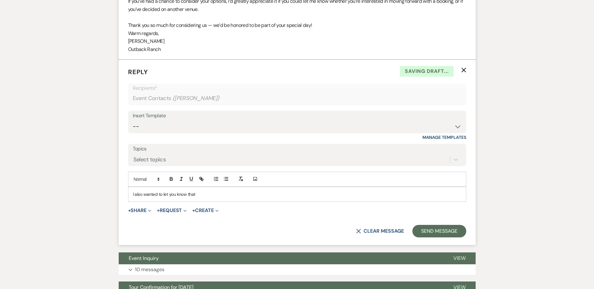
click at [217, 191] on p "I also wanted to let you know that" at bounding box center [297, 194] width 328 height 7
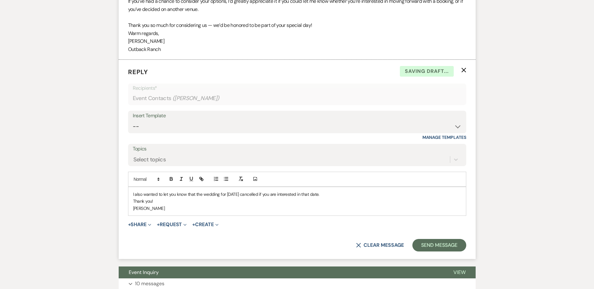
click at [223, 205] on p "[PERSON_NAME]" at bounding box center [297, 208] width 328 height 7
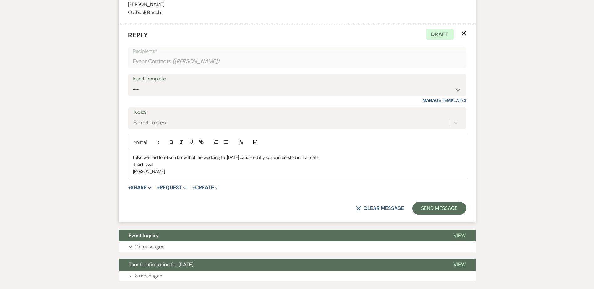
scroll to position [504, 0]
click at [454, 202] on button "Send Message" at bounding box center [439, 208] width 54 height 13
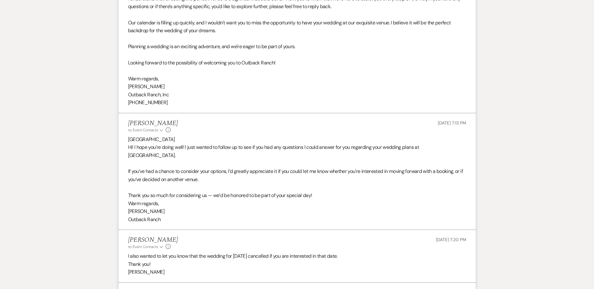
scroll to position [296, 0]
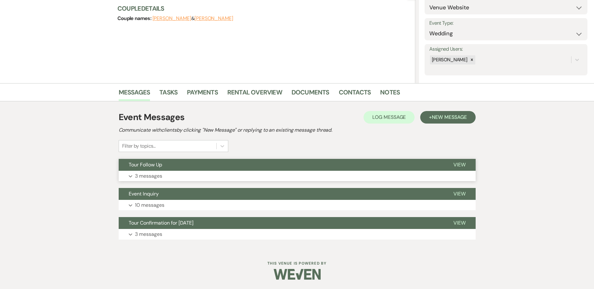
click at [176, 168] on button "Tour Follow Up" at bounding box center [281, 165] width 325 height 12
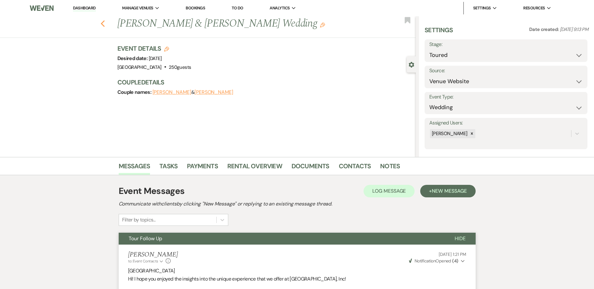
click at [104, 22] on icon "Previous" at bounding box center [103, 24] width 5 height 8
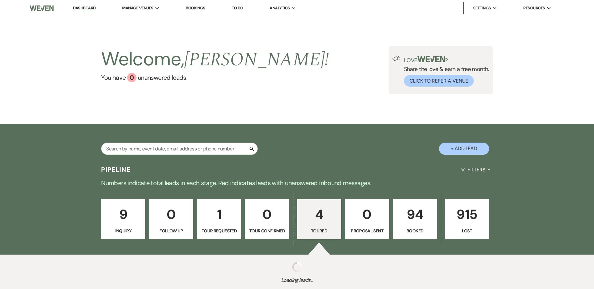
select select "5"
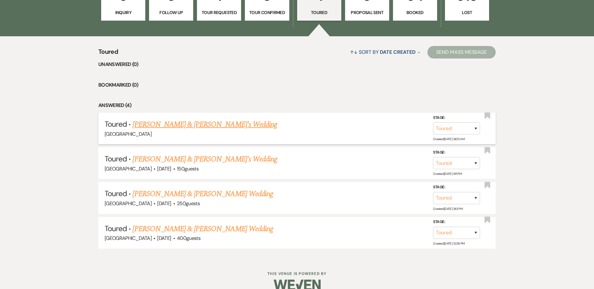
scroll to position [219, 0]
click at [195, 160] on link "[PERSON_NAME] & [PERSON_NAME]'s Wedding" at bounding box center [204, 158] width 145 height 11
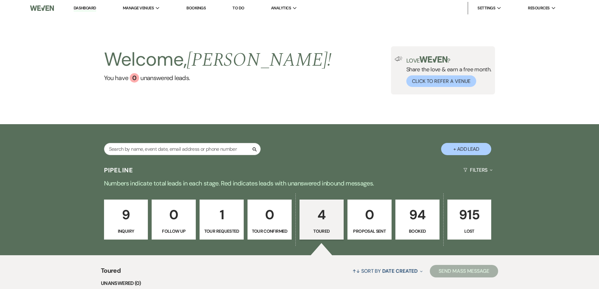
select select "5"
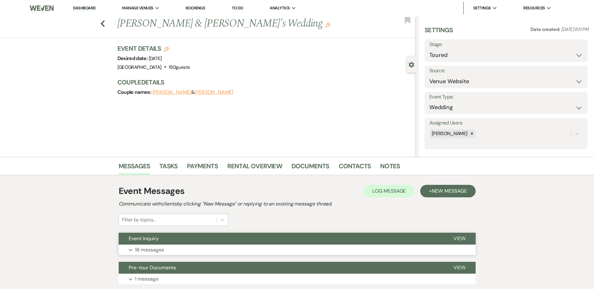
click at [176, 236] on button "Event Inquiry" at bounding box center [281, 239] width 325 height 12
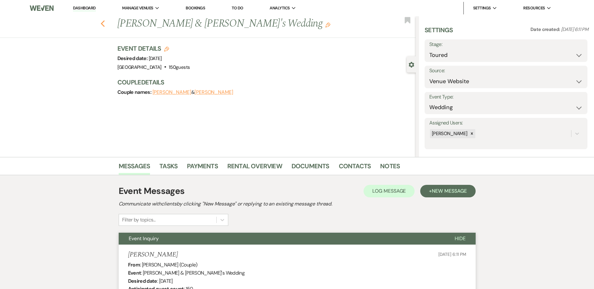
click at [104, 24] on use "button" at bounding box center [103, 23] width 4 height 7
select select "5"
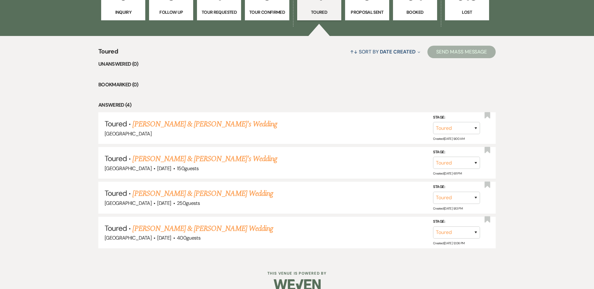
scroll to position [219, 0]
click at [178, 193] on link "[PERSON_NAME] & [PERSON_NAME] Wedding" at bounding box center [202, 194] width 140 height 11
select select "5"
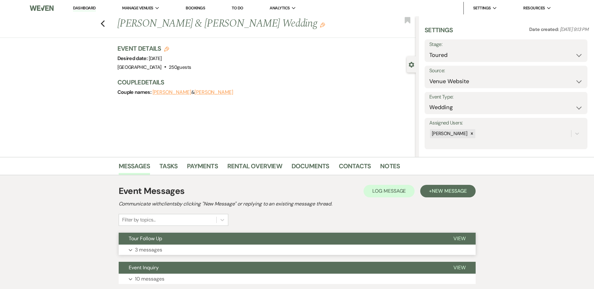
click at [182, 241] on button "Tour Follow Up" at bounding box center [281, 239] width 325 height 12
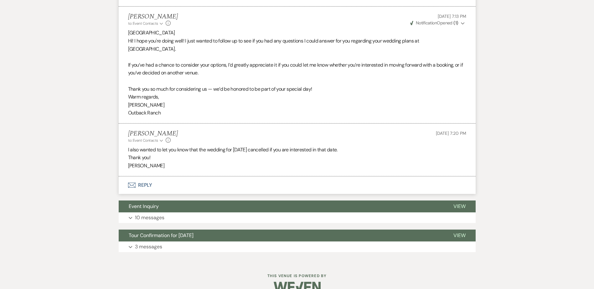
scroll to position [408, 0]
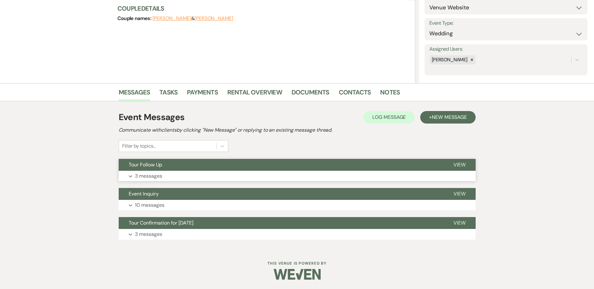
click at [125, 165] on button "Tour Follow Up" at bounding box center [281, 165] width 325 height 12
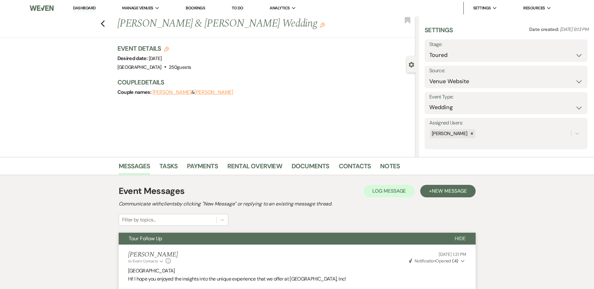
click at [91, 8] on link "Dashboard" at bounding box center [84, 8] width 23 height 6
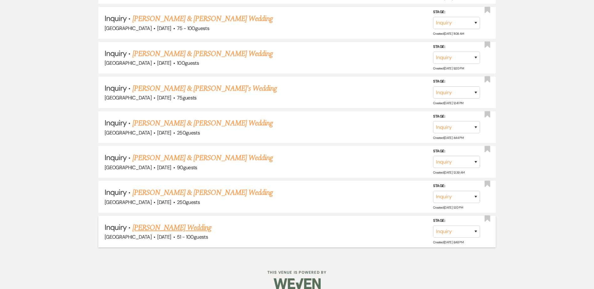
scroll to position [403, 0]
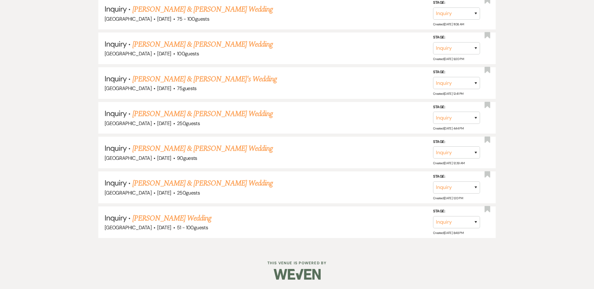
click at [219, 146] on link "[PERSON_NAME] & [PERSON_NAME] Wedding" at bounding box center [202, 148] width 140 height 11
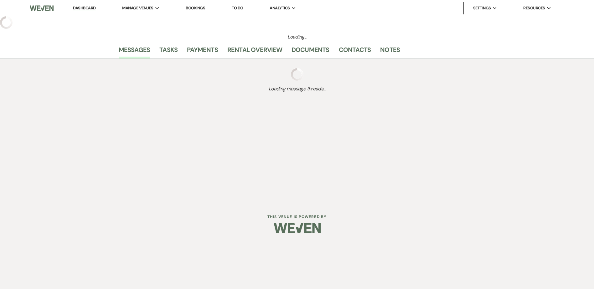
select select "5"
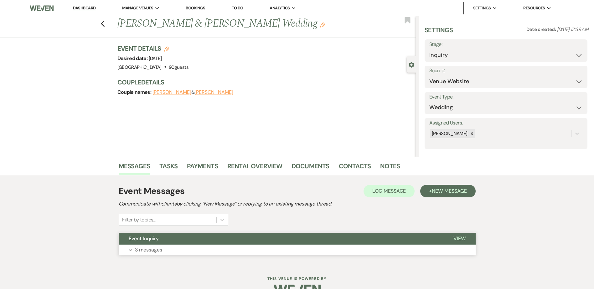
click at [167, 241] on button "Event Inquiry" at bounding box center [281, 239] width 325 height 12
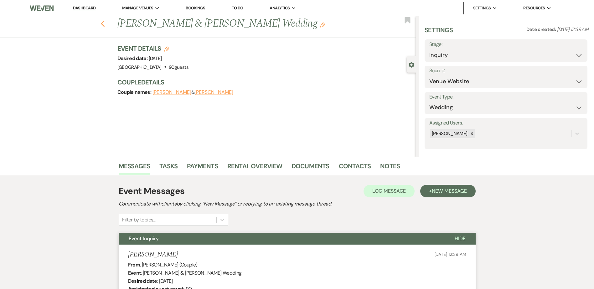
click at [104, 22] on icon "Previous" at bounding box center [103, 24] width 5 height 8
